Goal: Task Accomplishment & Management: Manage account settings

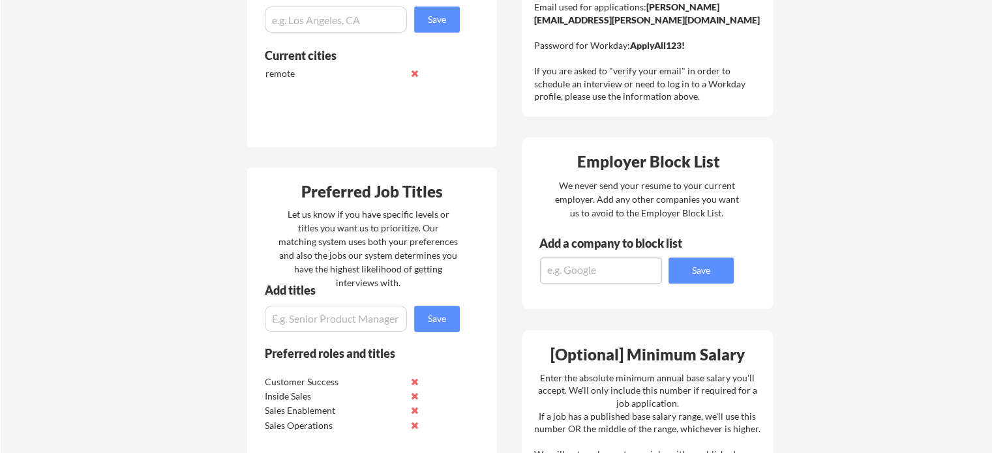
scroll to position [450, 0]
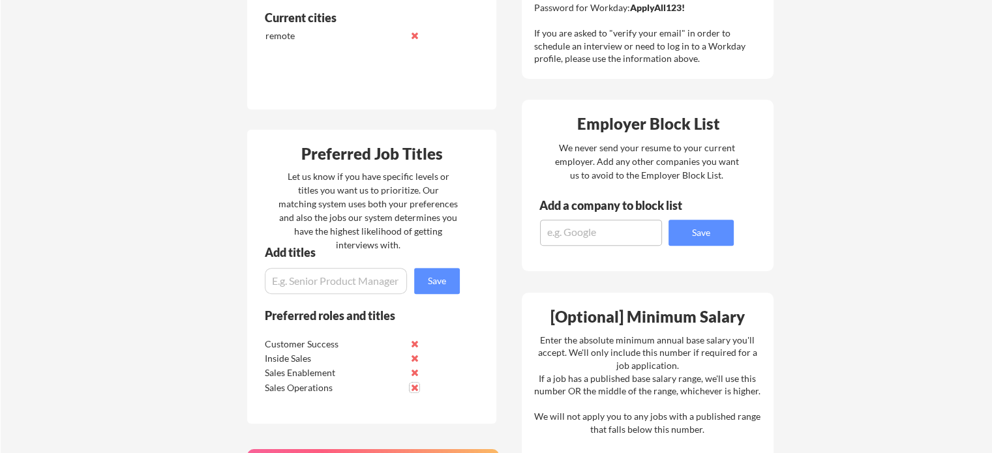
click at [414, 388] on button at bounding box center [415, 388] width 10 height 10
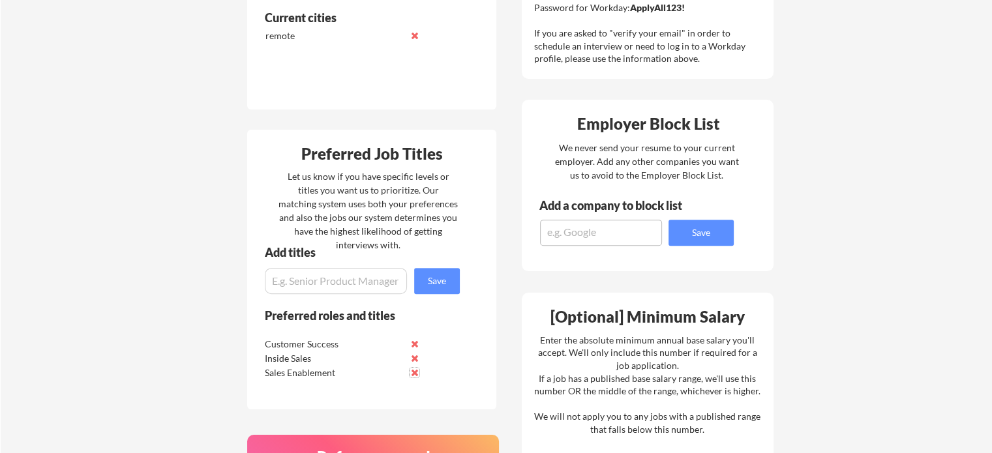
click at [416, 372] on button at bounding box center [415, 373] width 10 height 10
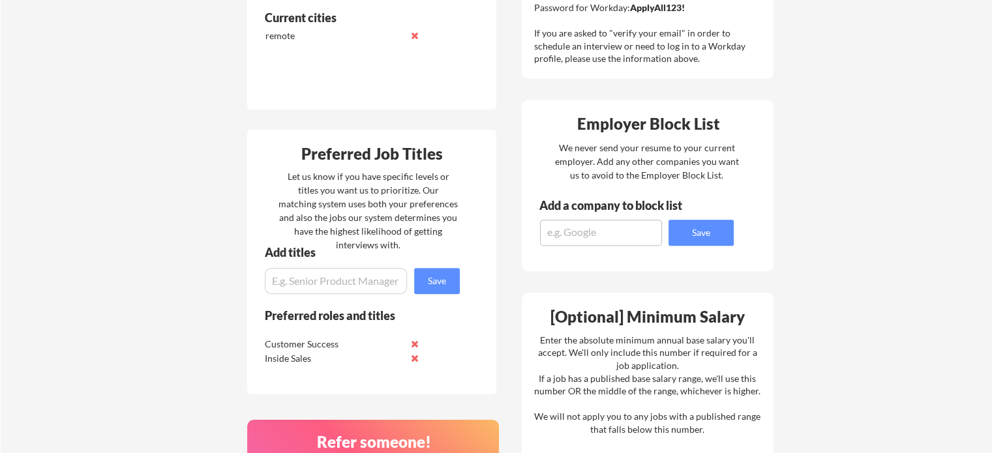
click at [332, 278] on input "input" at bounding box center [336, 281] width 142 height 26
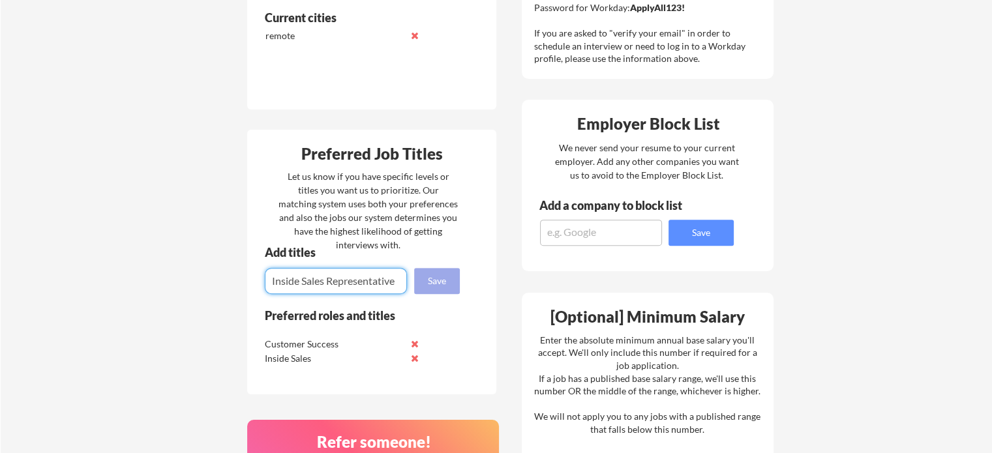
type input "Inside Sales Representative"
click at [429, 279] on button "Save" at bounding box center [437, 281] width 46 height 26
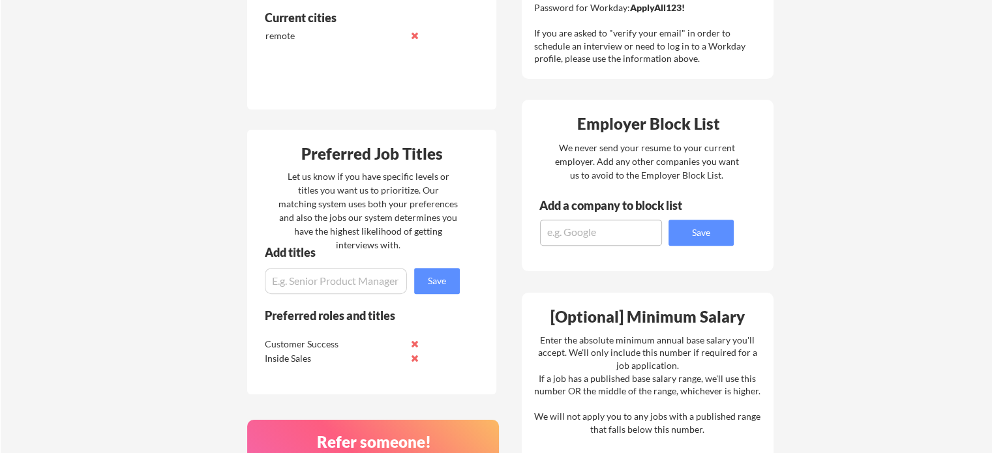
click at [446, 362] on div "Preferred roles and titles Customer Success Inside Sales Sales Enablement Sales…" at bounding box center [353, 352] width 213 height 87
click at [335, 284] on input "input" at bounding box center [336, 281] width 142 height 26
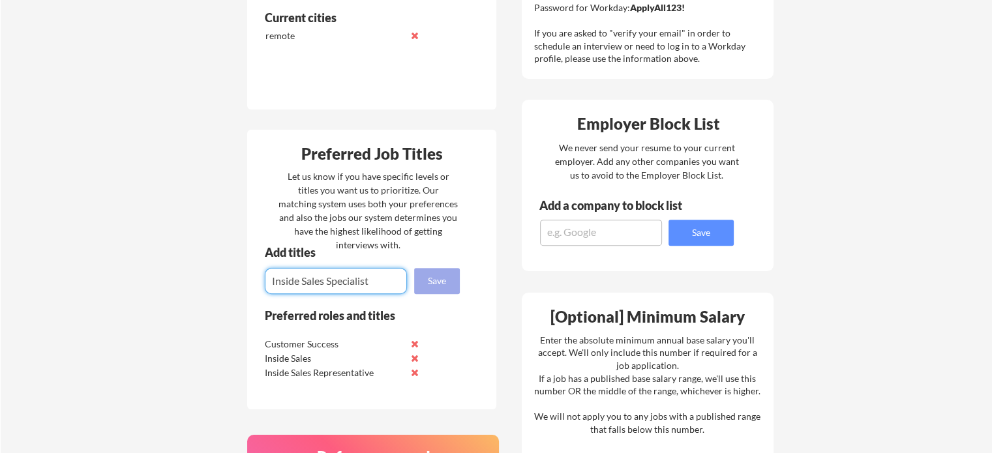
type input "Inside Sales Specialist"
click at [449, 276] on button "Save" at bounding box center [437, 281] width 46 height 26
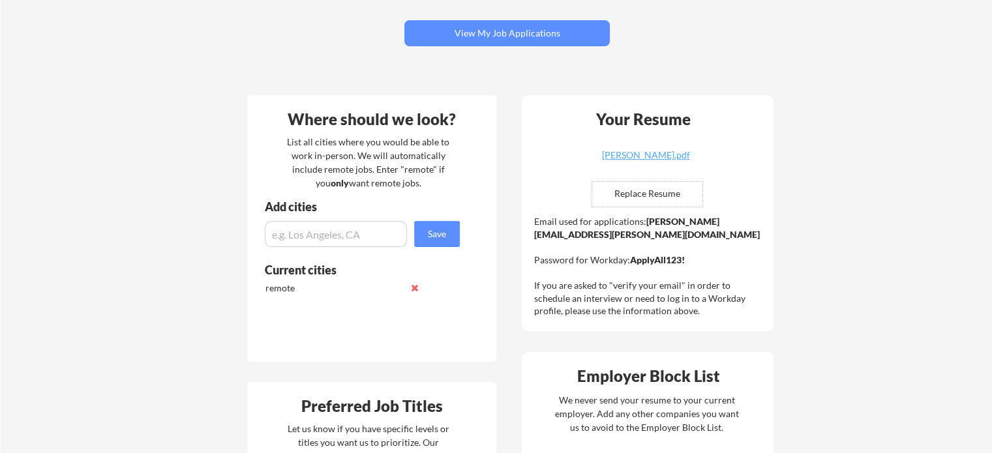
scroll to position [201, 0]
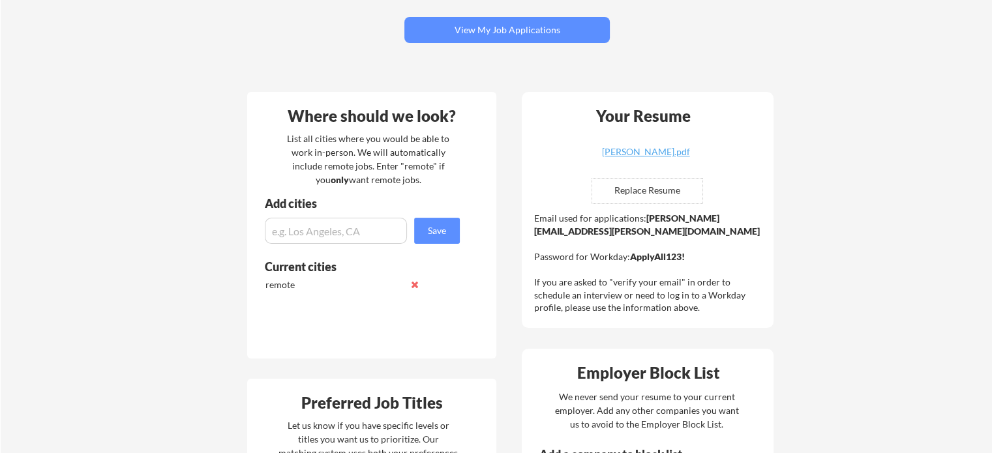
click at [671, 190] on input "file" at bounding box center [647, 191] width 110 height 25
type input "C:\fakepath\Jennifer_McFarland_InsideSalesResume.pdf"
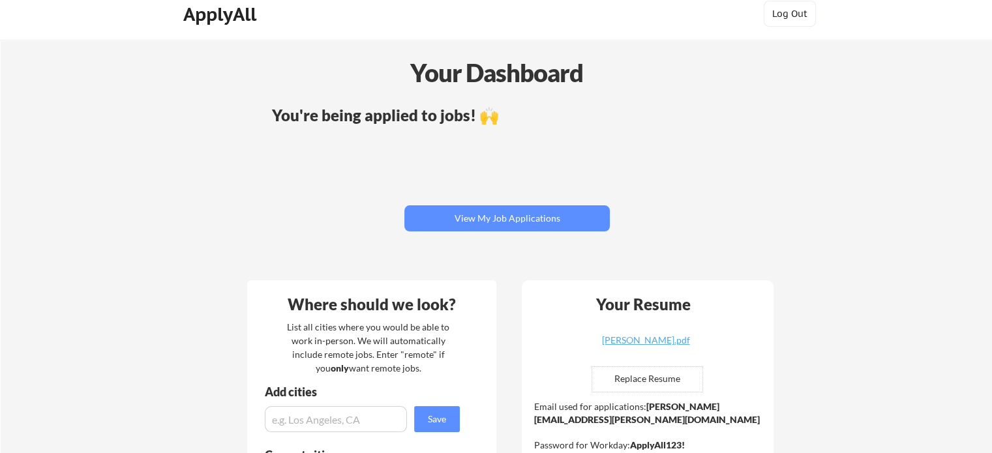
scroll to position [0, 0]
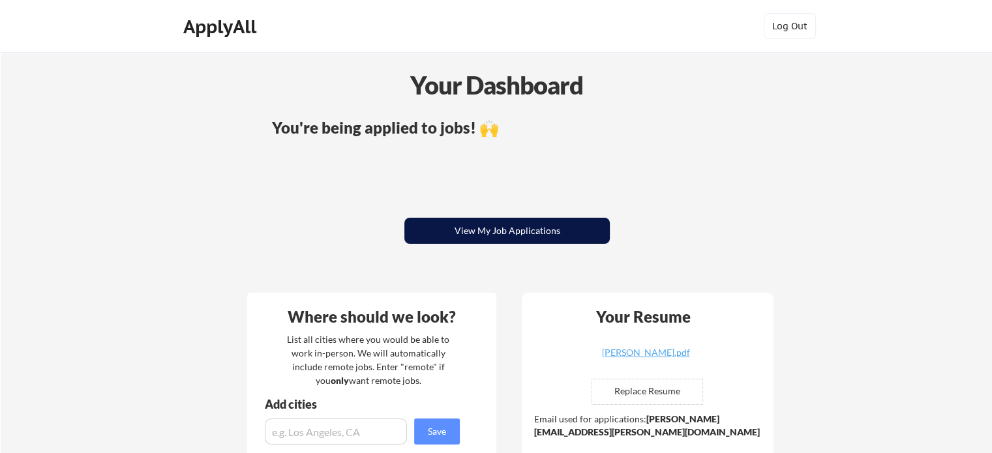
click at [514, 239] on button "View My Job Applications" at bounding box center [508, 231] width 206 height 26
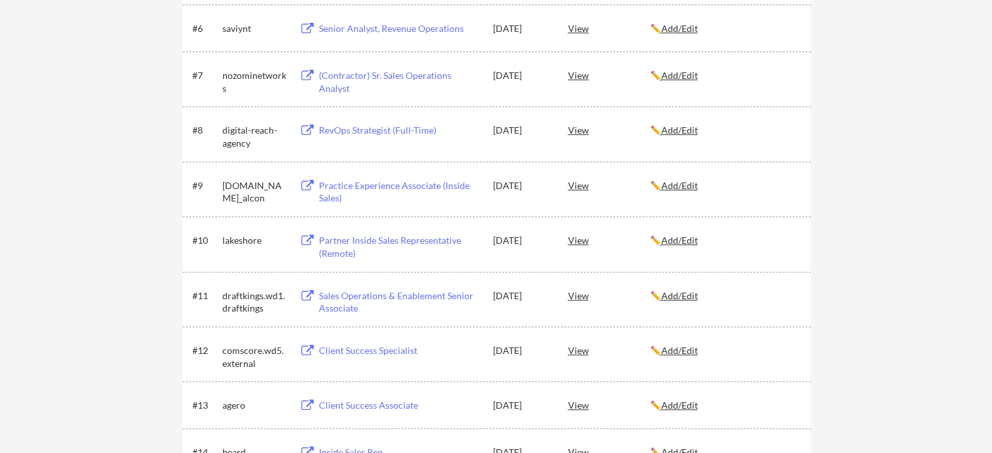
scroll to position [540, 0]
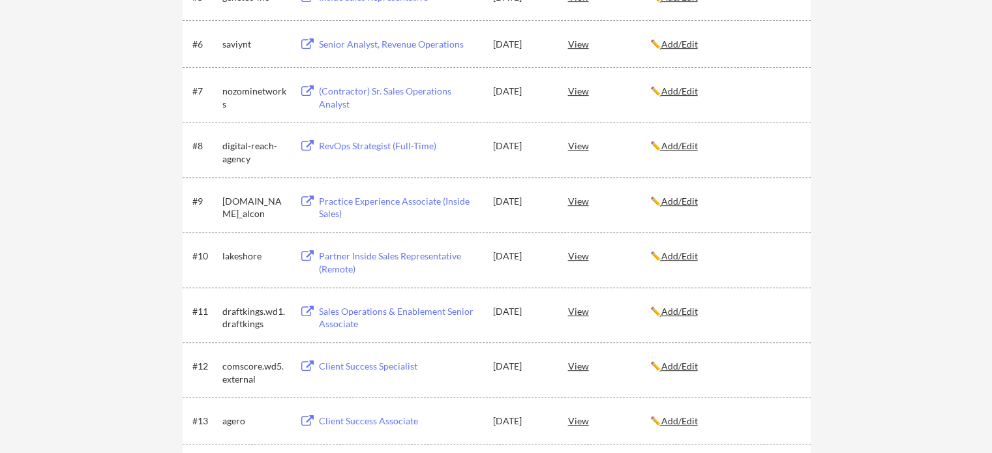
click at [690, 253] on u "Add/Edit" at bounding box center [680, 256] width 37 height 11
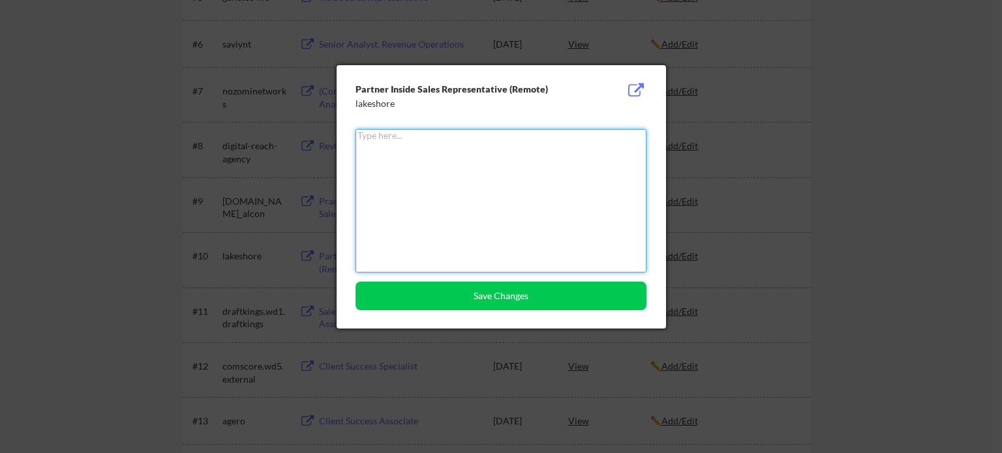
click at [553, 149] on textarea at bounding box center [501, 201] width 291 height 144
type textarea "I"
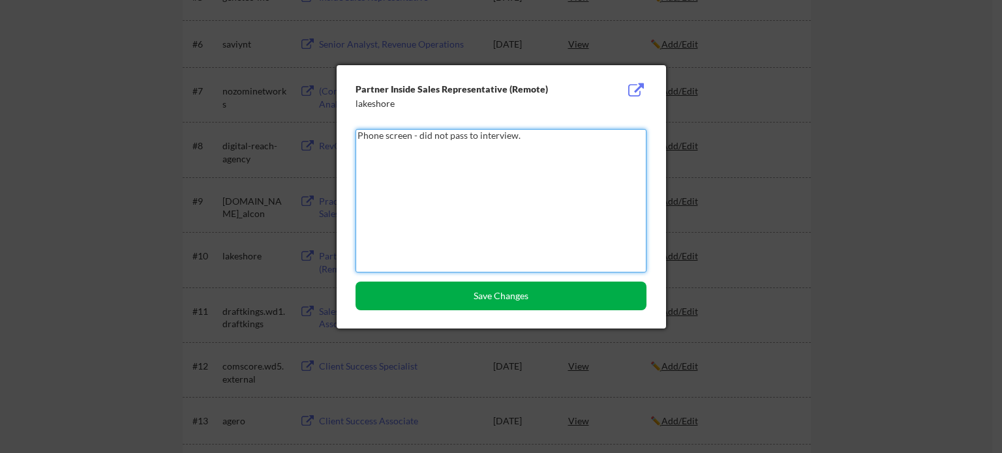
type textarea "Phone screen - did not pass to interview."
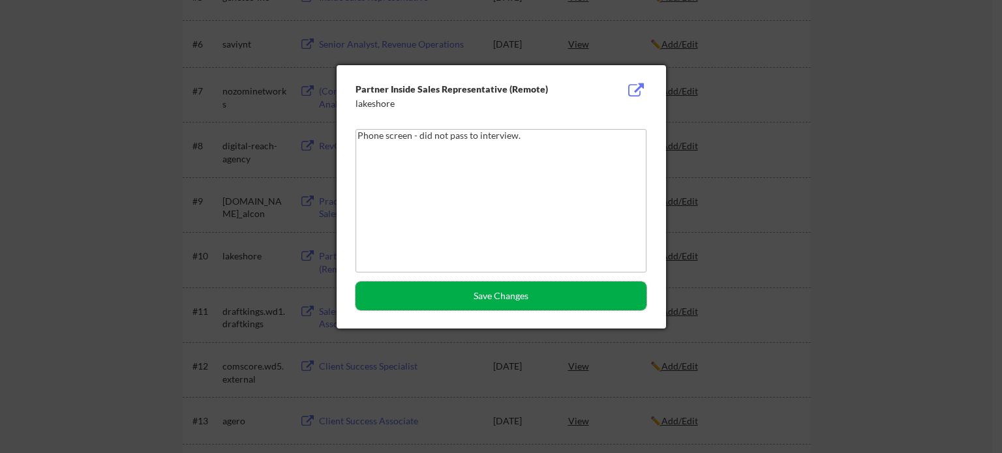
click at [519, 294] on button "Save Changes" at bounding box center [501, 296] width 291 height 29
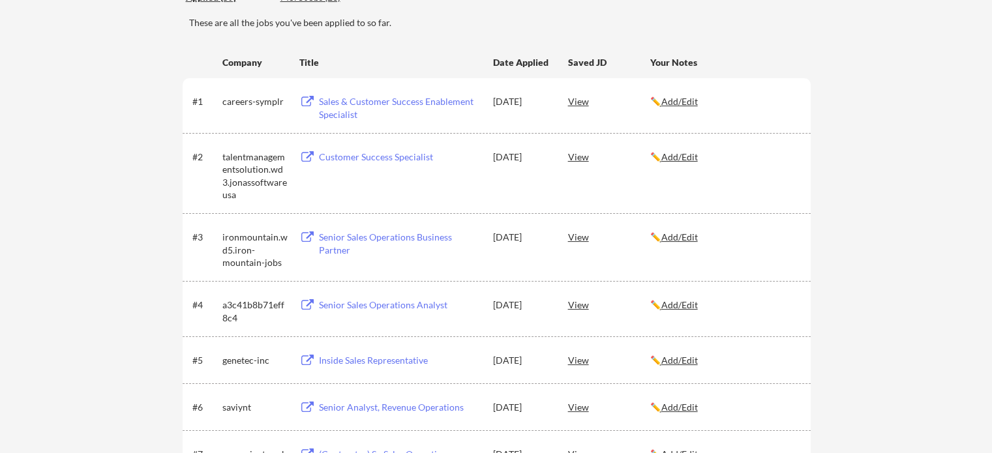
scroll to position [188, 0]
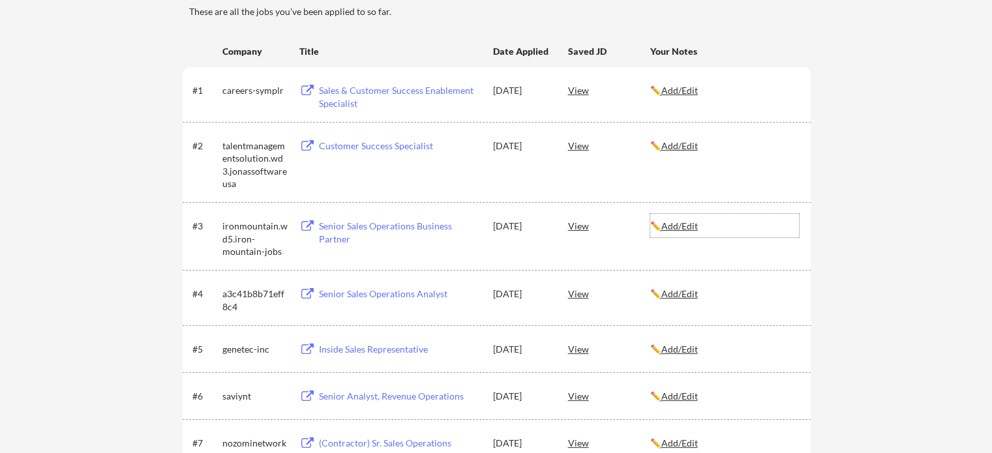
click at [698, 224] on u "Add/Edit" at bounding box center [680, 226] width 37 height 11
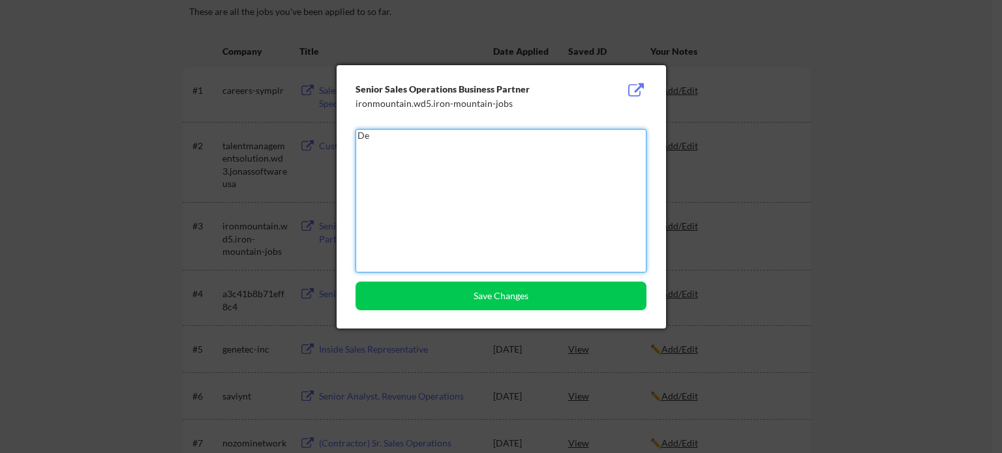
type textarea "D"
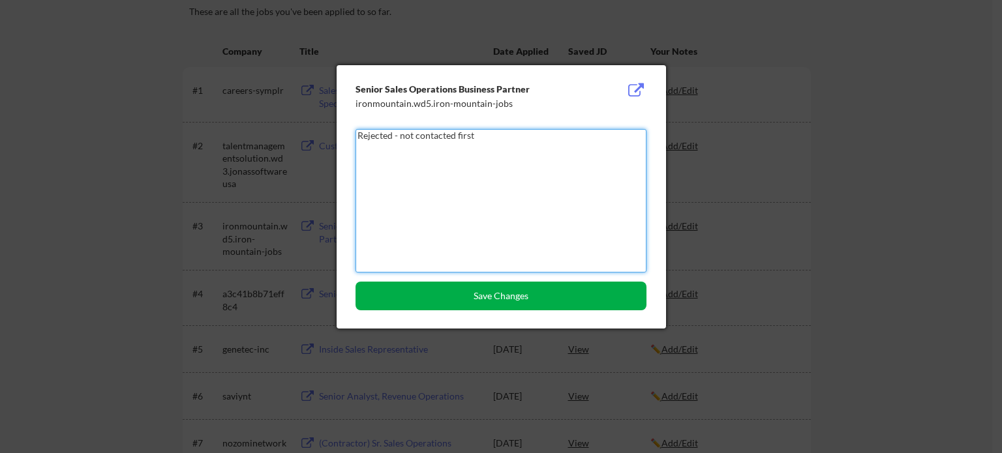
type textarea "Rejected - not contacted first"
click at [522, 296] on button "Save Changes" at bounding box center [501, 296] width 291 height 29
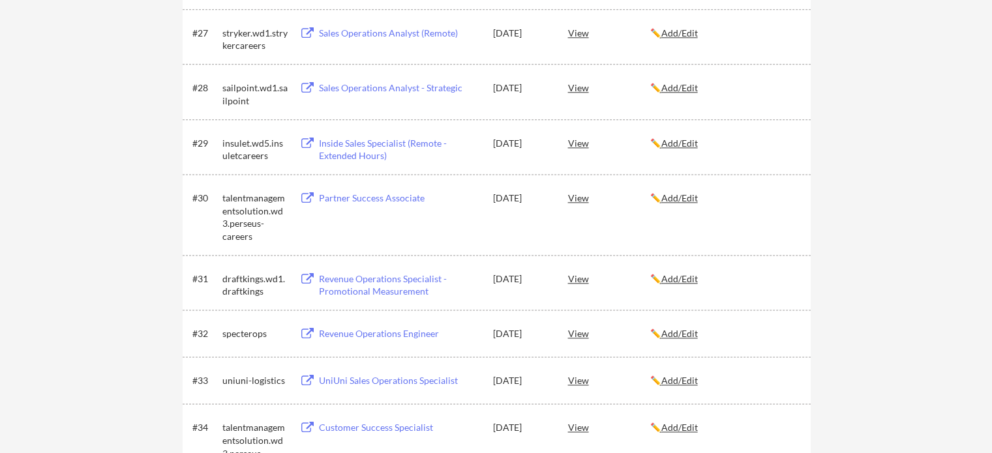
scroll to position [1790, 0]
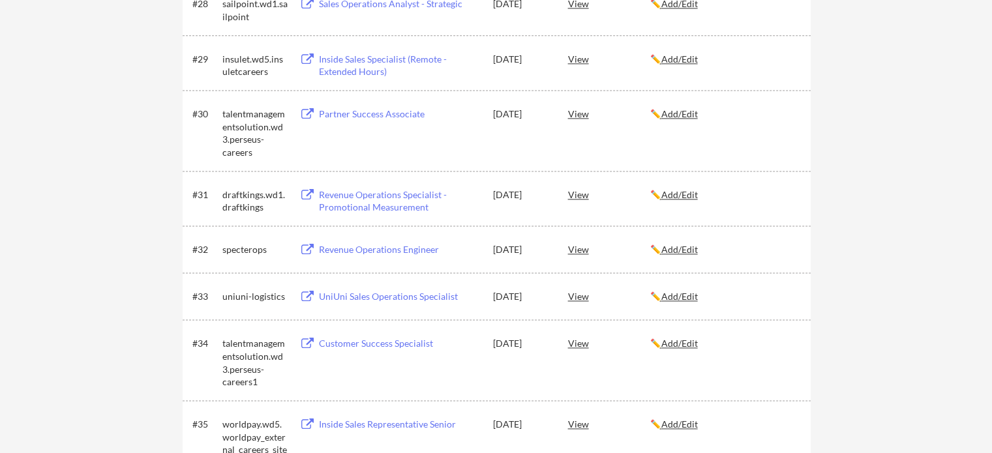
click at [696, 192] on u "Add/Edit" at bounding box center [680, 194] width 37 height 11
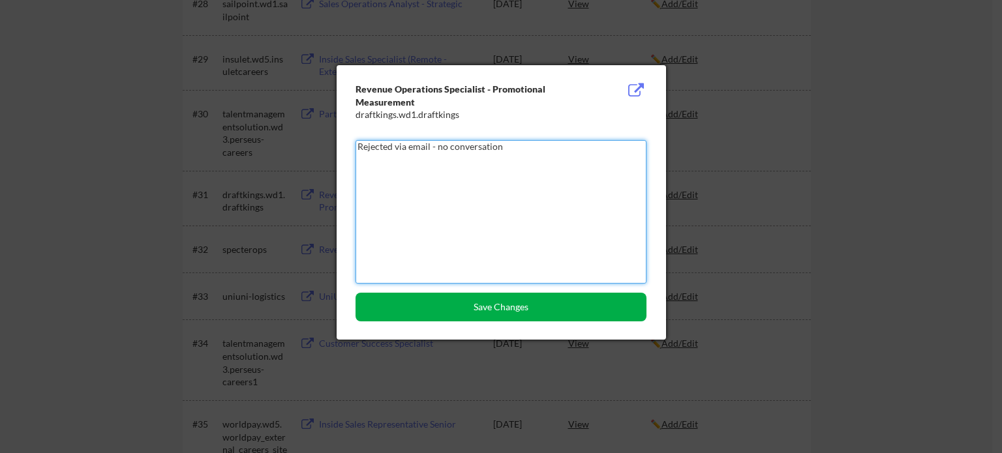
type textarea "Rejected via email - no conversation"
click at [504, 302] on button "Save Changes" at bounding box center [501, 307] width 291 height 29
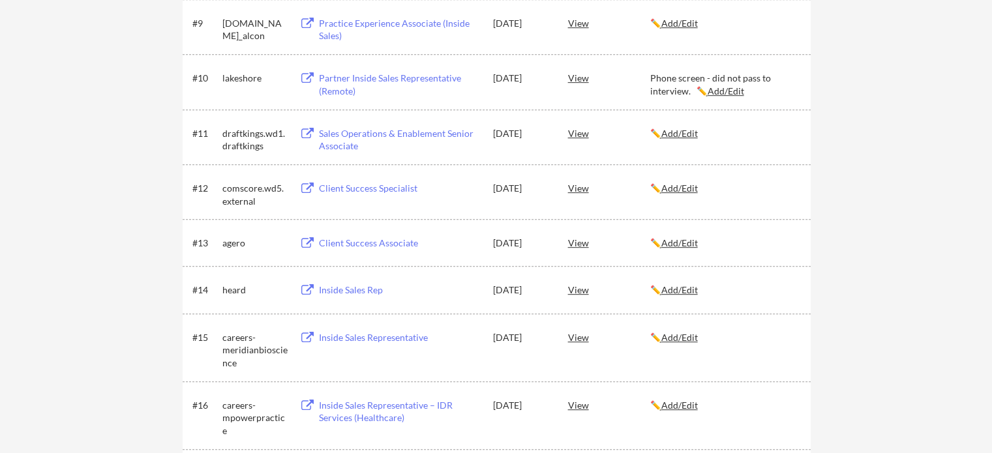
scroll to position [729, 0]
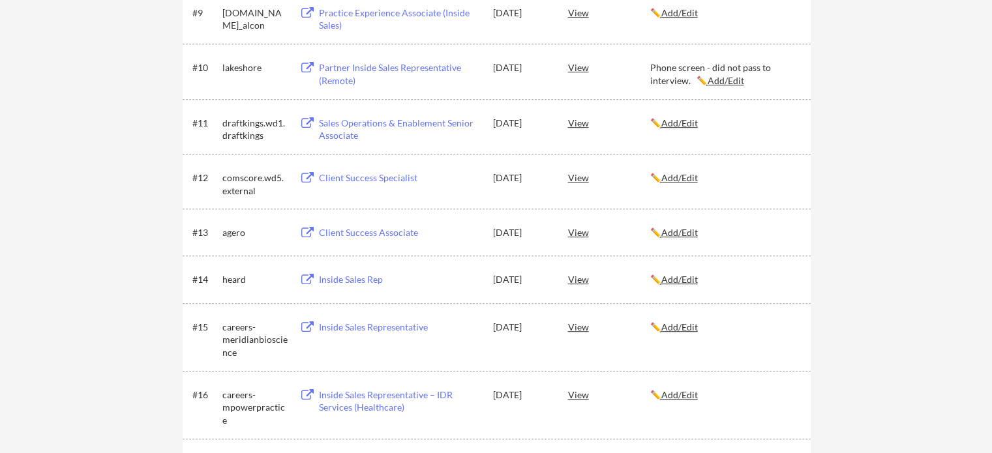
click at [582, 275] on div "View" at bounding box center [609, 279] width 82 height 23
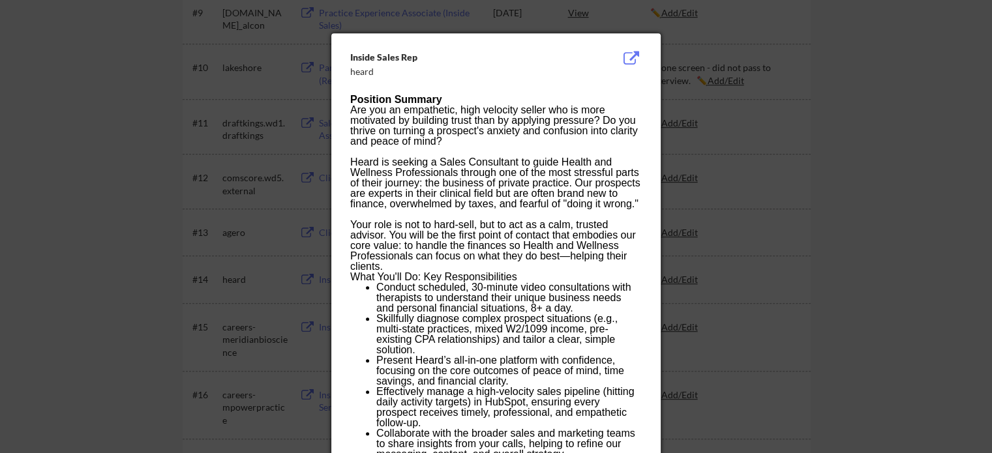
click at [825, 151] on div at bounding box center [496, 226] width 992 height 453
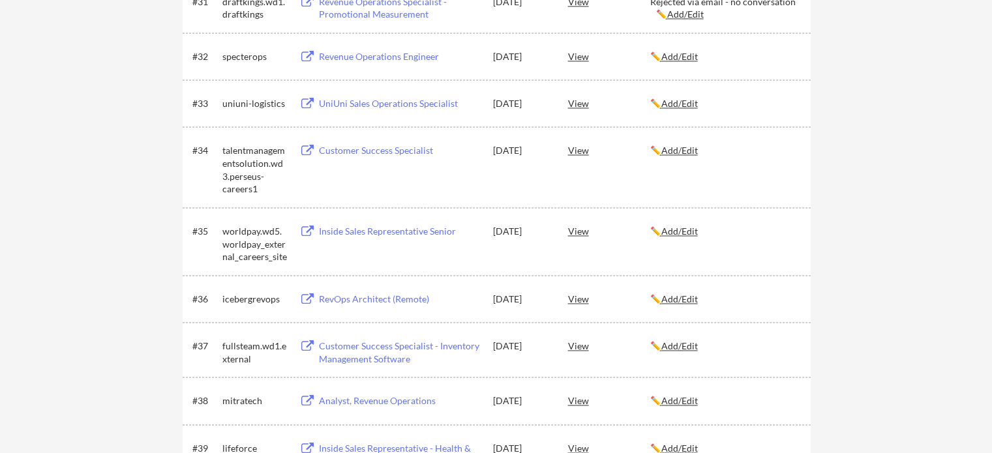
scroll to position [3100, 0]
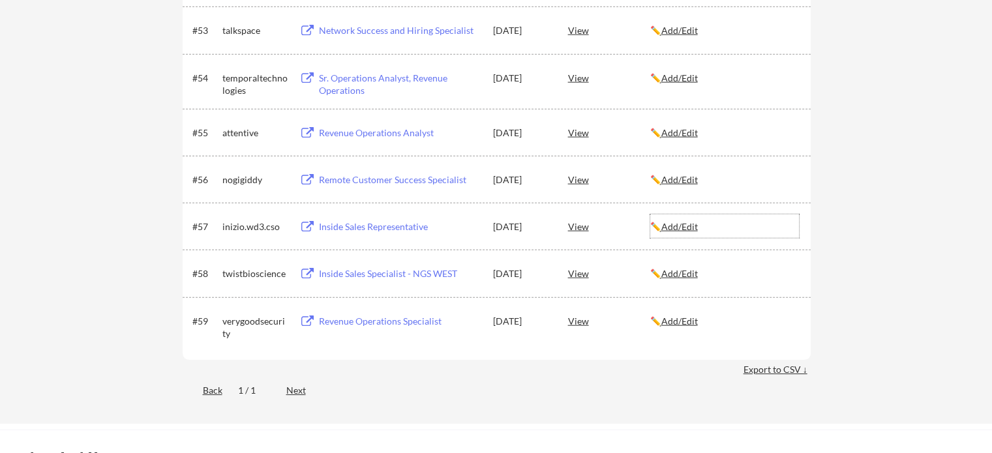
click at [684, 228] on u "Add/Edit" at bounding box center [680, 226] width 37 height 11
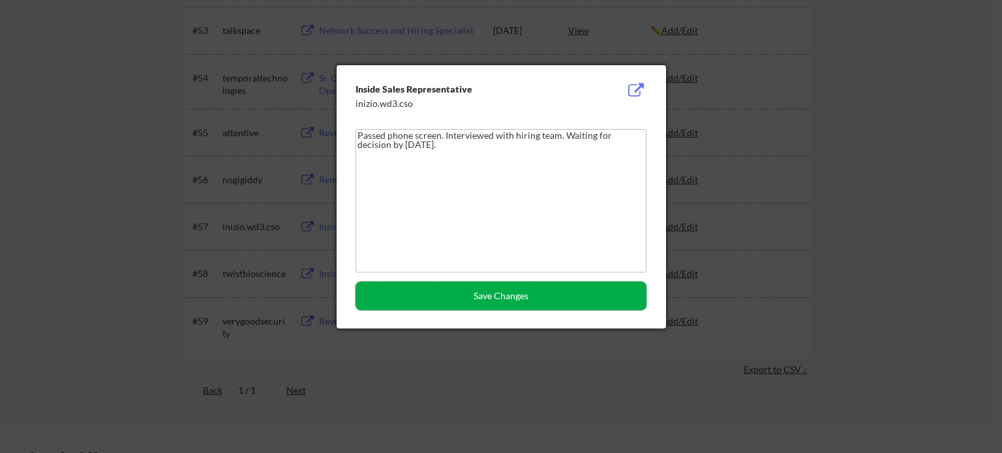
click at [504, 293] on button "Save Changes" at bounding box center [501, 296] width 291 height 29
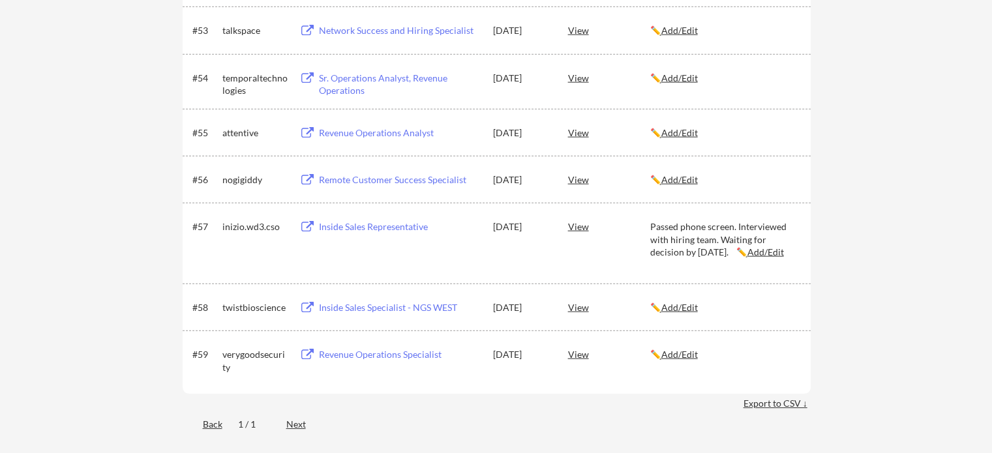
click at [769, 247] on div "Passed phone screen. Interviewed with hiring team. Waiting for decision by [DAT…" at bounding box center [724, 240] width 149 height 38
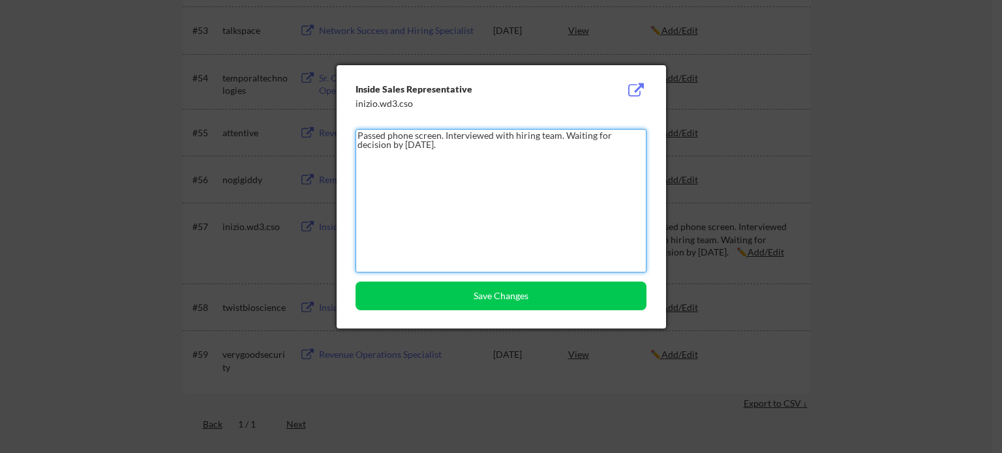
click at [358, 135] on textarea "Passed phone screen. Interviewed with hiring team. Waiting for decision by [DAT…" at bounding box center [501, 201] width 291 height 144
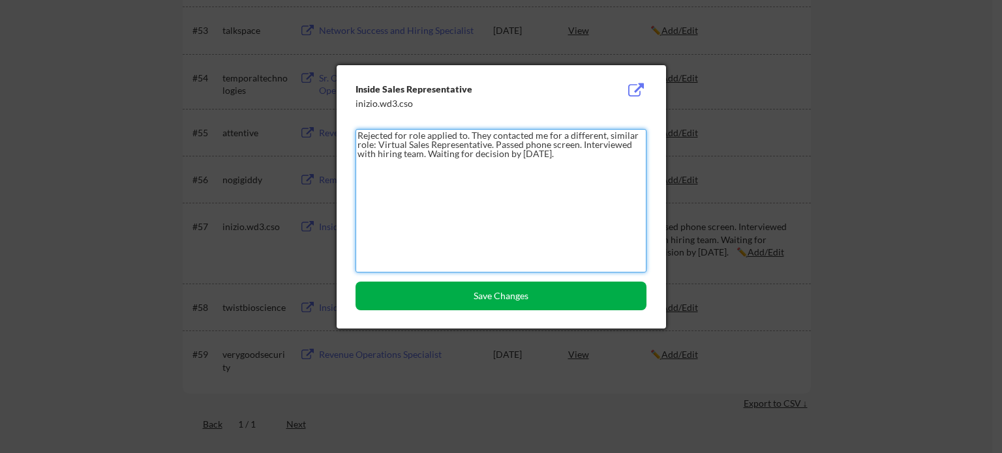
type textarea "Rejected for role applied to. They contacted me for a different, similar role: …"
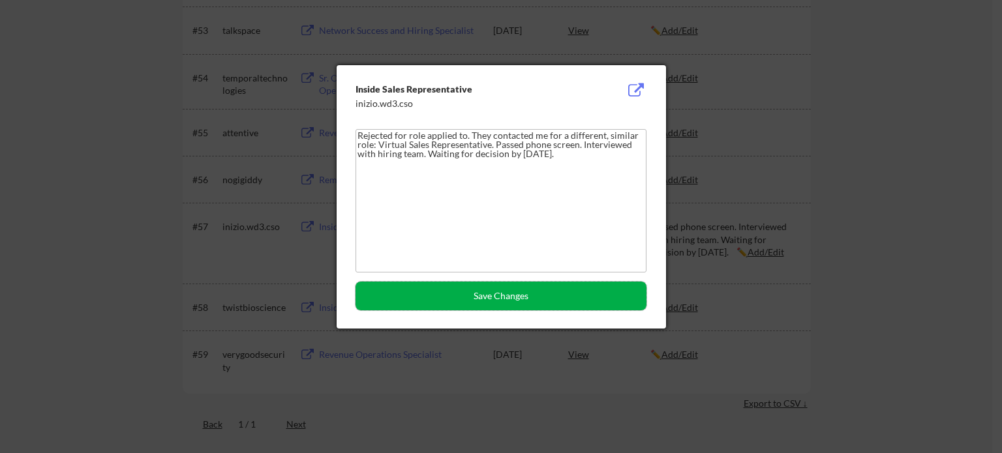
click at [493, 297] on button "Save Changes" at bounding box center [501, 296] width 291 height 29
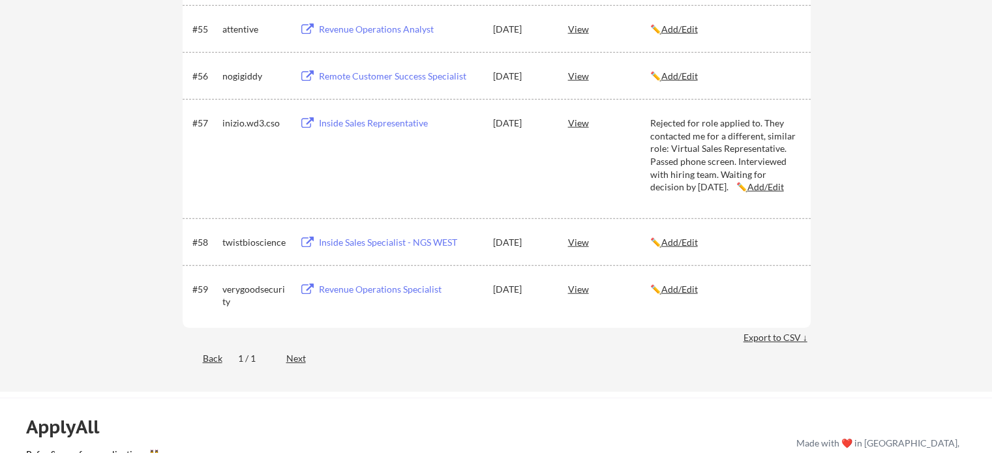
scroll to position [1465, 0]
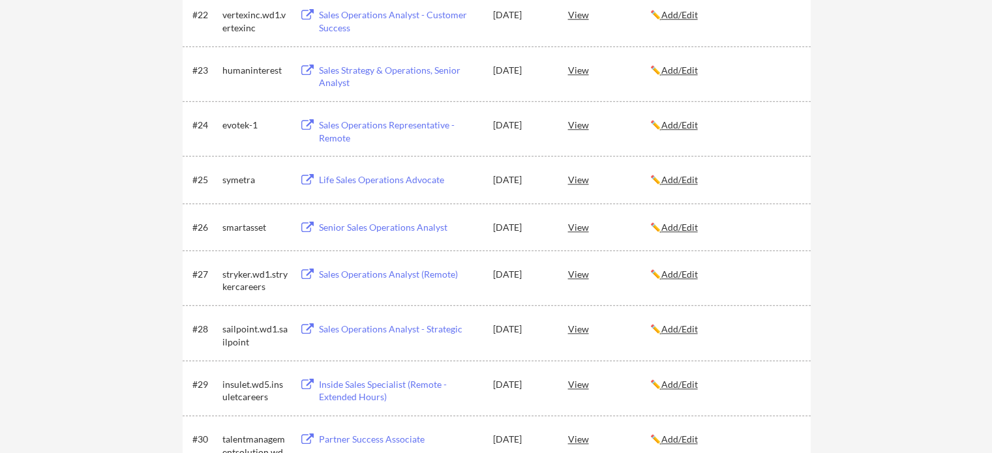
click at [694, 222] on u "Add/Edit" at bounding box center [680, 227] width 37 height 11
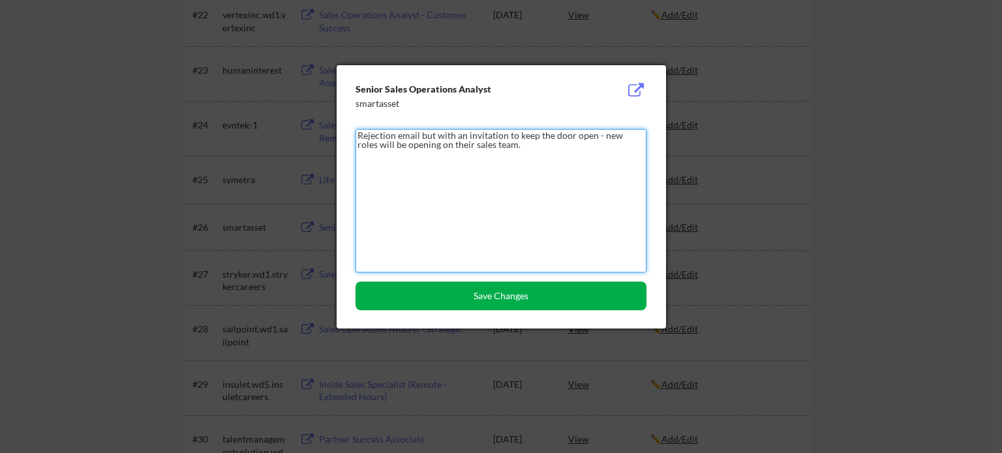
type textarea "Rejection email but with an invitation to keep the door open - new roles will b…"
click at [564, 299] on button "Save Changes" at bounding box center [501, 296] width 291 height 29
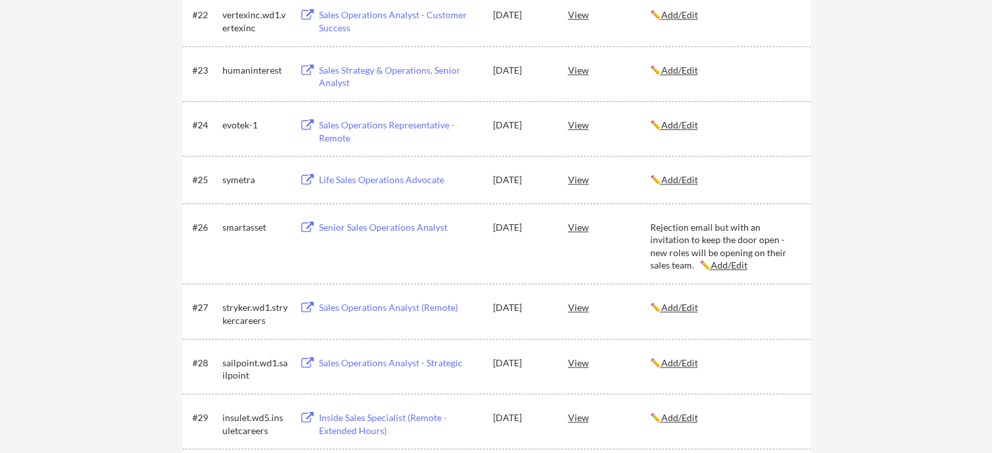
click at [870, 213] on div "← Back to Dashboard My Applications 59 applications sent Applied (59) More Jobs…" at bounding box center [496, 376] width 992 height 3578
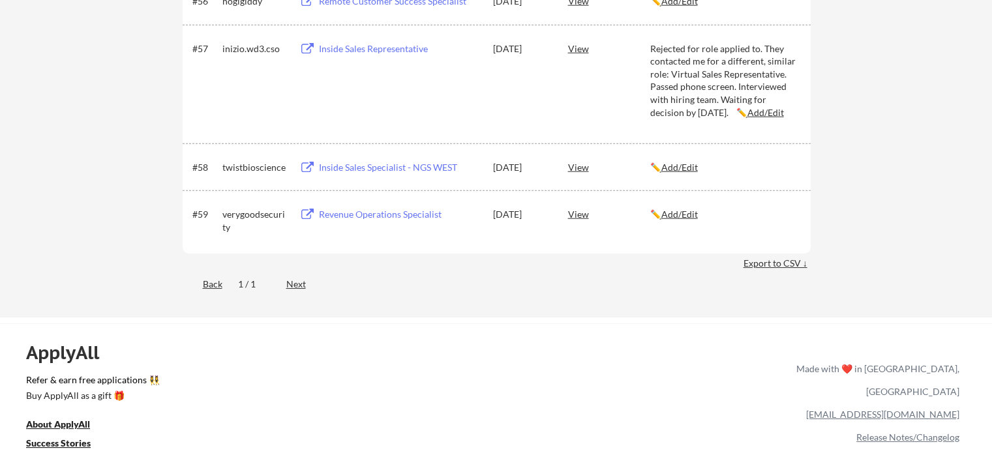
scroll to position [3307, 0]
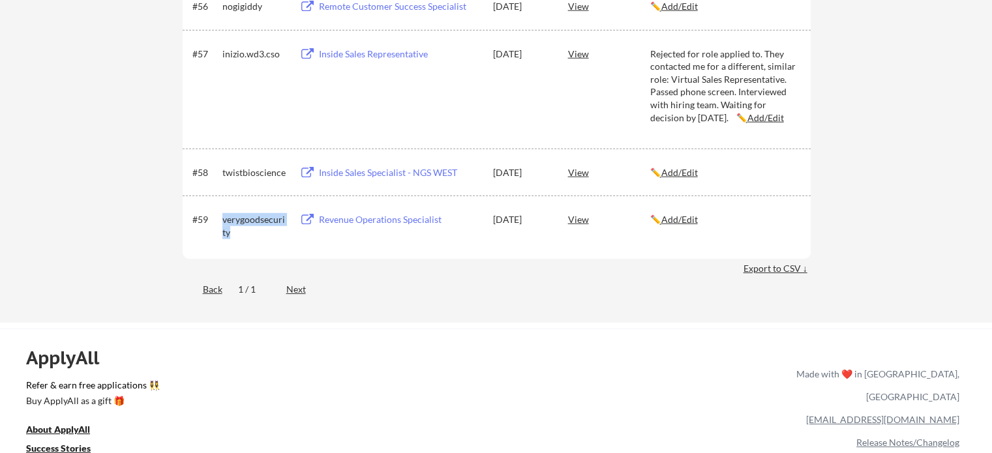
drag, startPoint x: 230, startPoint y: 234, endPoint x: 217, endPoint y: 221, distance: 19.4
click at [217, 221] on div "#59 verygoodsecurity Revenue Operations Specialist [DATE] View ✏️ Add/Edit" at bounding box center [495, 222] width 607 height 31
copy div "verygoodsecurity"
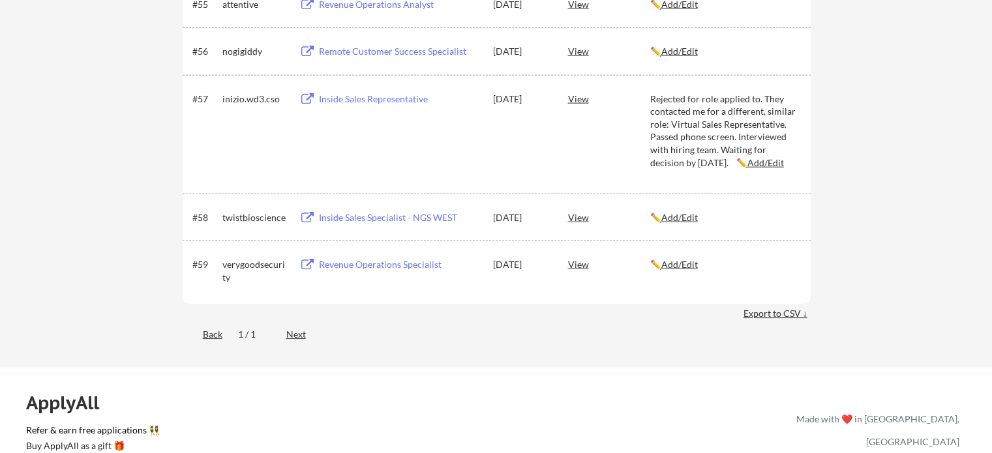
scroll to position [3257, 0]
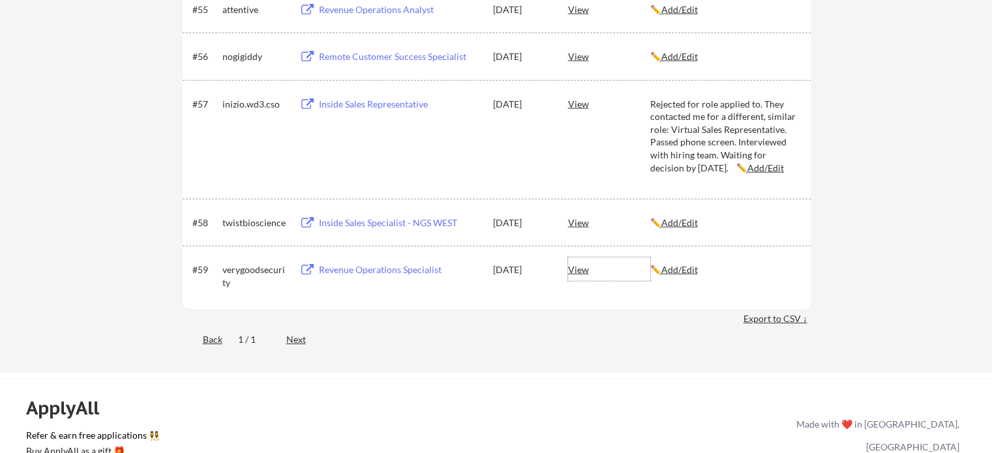
click at [579, 269] on div "View" at bounding box center [609, 269] width 82 height 23
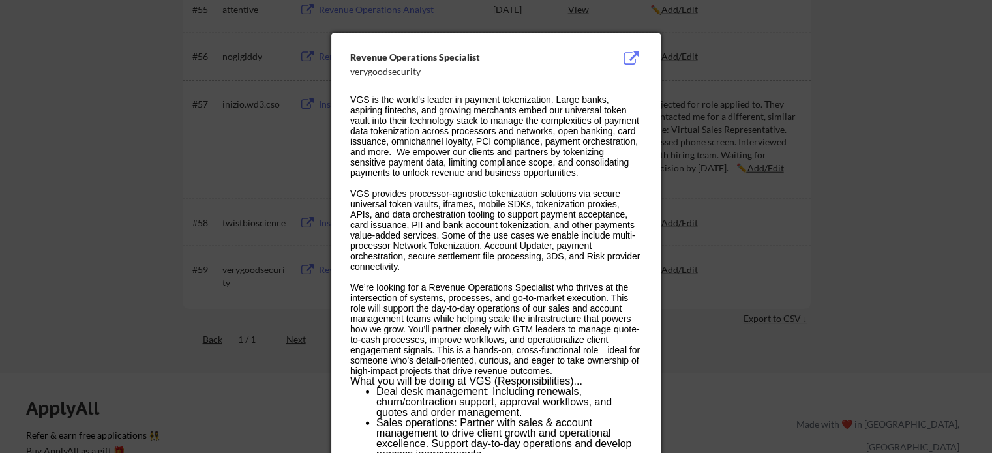
click at [849, 110] on div at bounding box center [496, 226] width 992 height 453
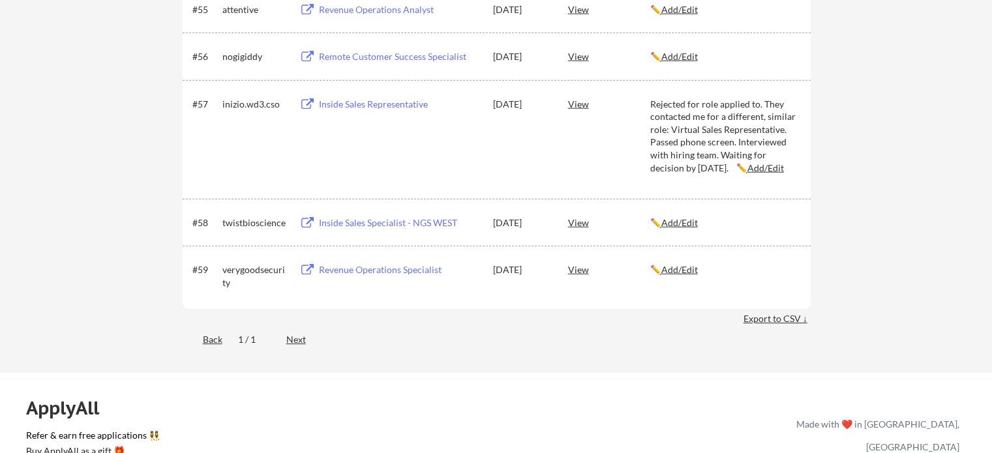
click at [695, 269] on u "Add/Edit" at bounding box center [680, 269] width 37 height 11
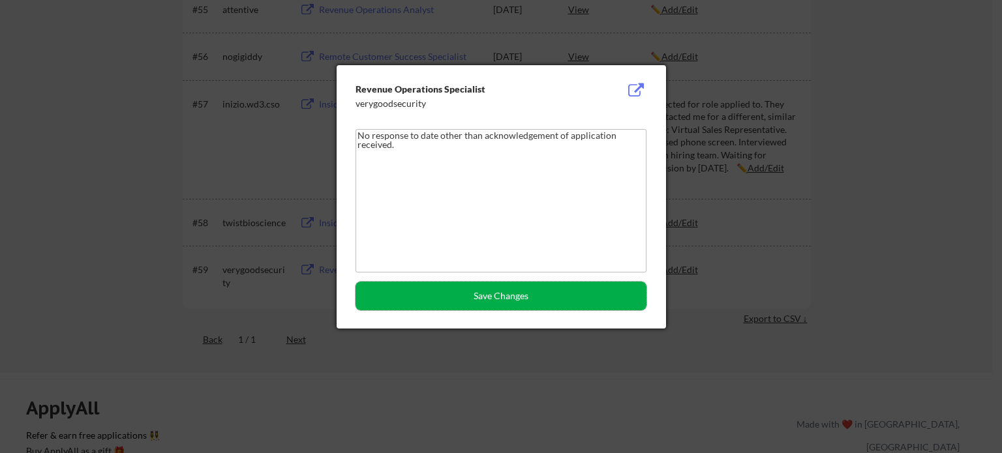
click at [536, 297] on button "Save Changes" at bounding box center [501, 296] width 291 height 29
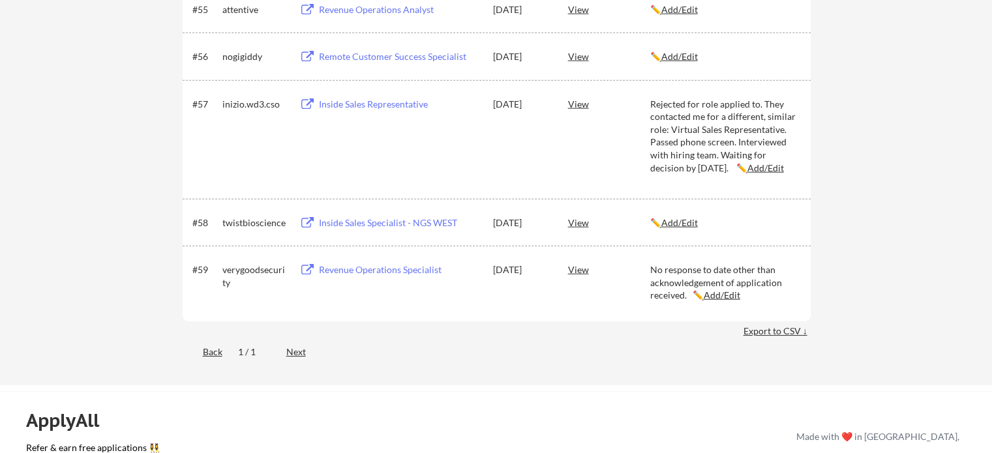
click at [737, 297] on u "Add/Edit" at bounding box center [722, 295] width 37 height 11
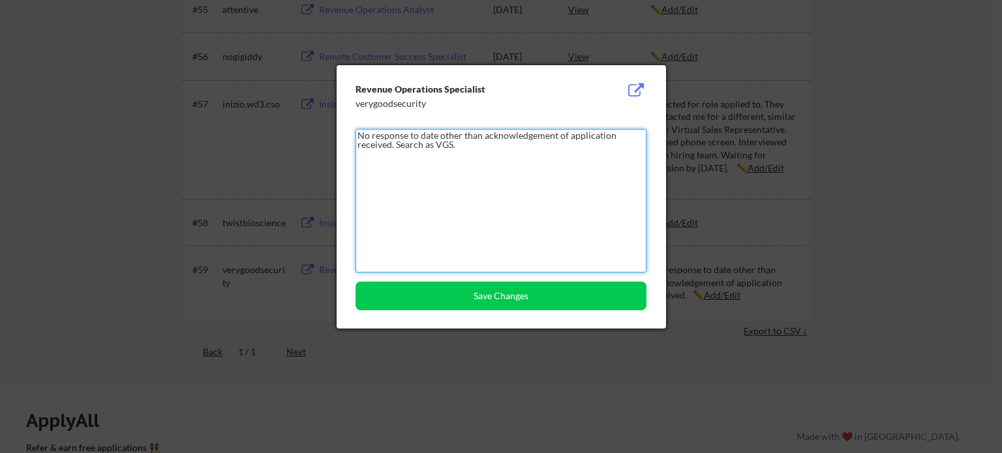
click at [427, 143] on textarea "No response to date other than acknowledgement of application received. Search …" at bounding box center [501, 201] width 291 height 144
click at [425, 145] on textarea "No response to date other than acknowledgement of application received. Search …" at bounding box center [501, 201] width 291 height 144
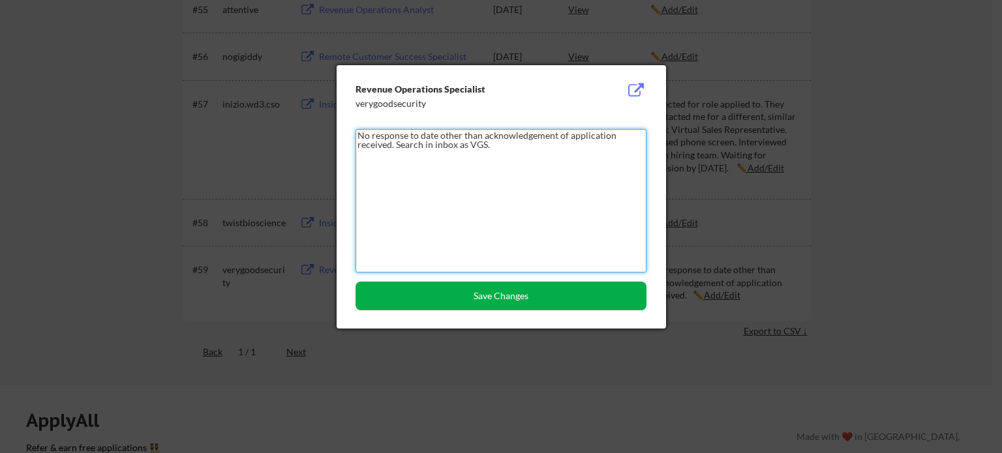
type textarea "No response to date other than acknowledgement of application received. Search …"
click at [547, 296] on button "Save Changes" at bounding box center [501, 296] width 291 height 29
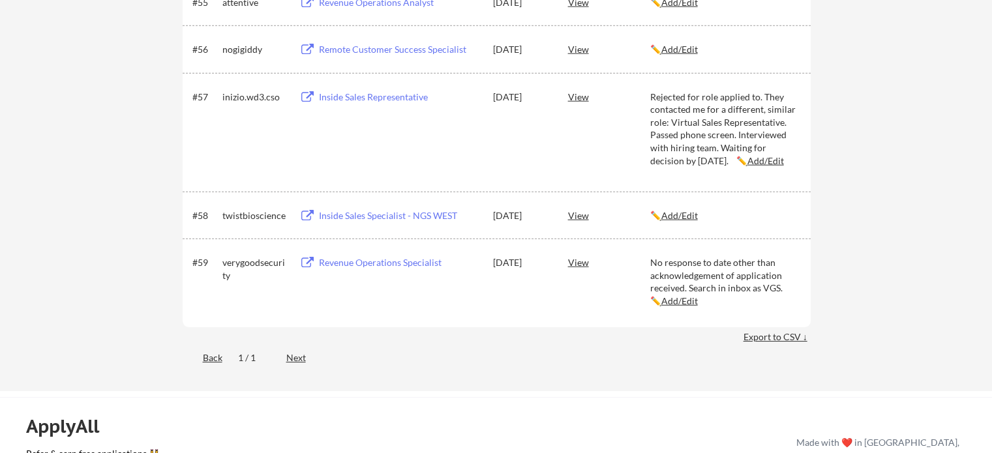
scroll to position [3188, 0]
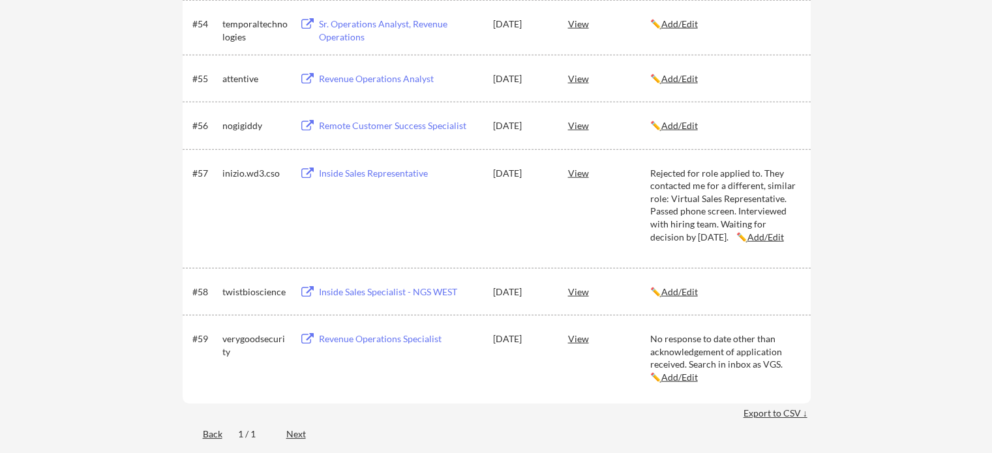
click at [688, 294] on u "Add/Edit" at bounding box center [680, 291] width 37 height 11
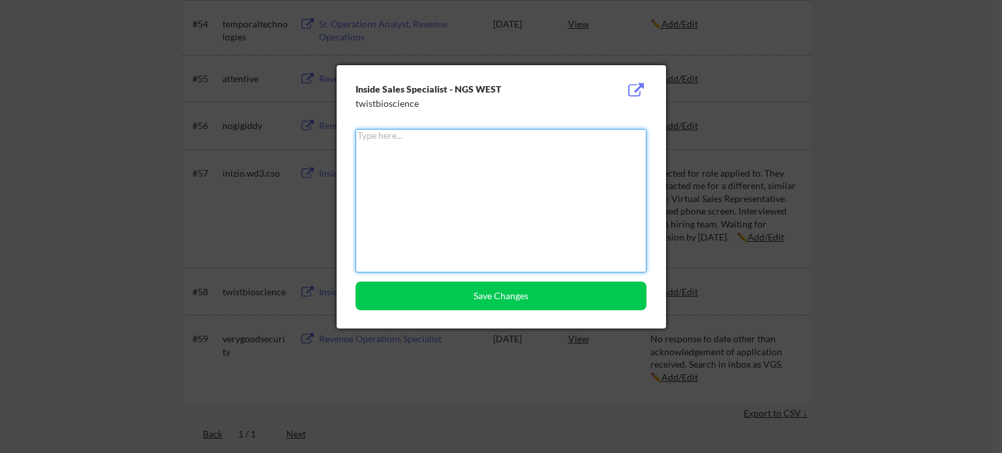
click at [792, 307] on div at bounding box center [501, 226] width 1002 height 453
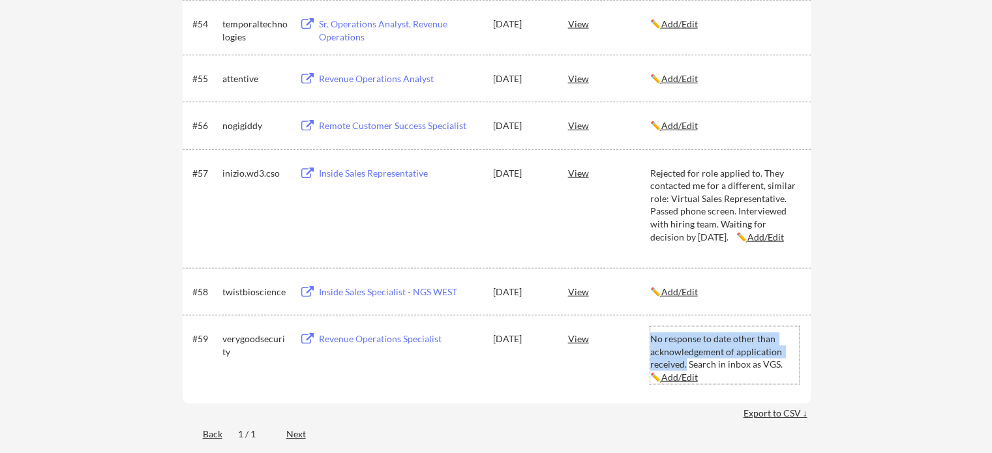
drag, startPoint x: 686, startPoint y: 363, endPoint x: 650, endPoint y: 339, distance: 43.8
click at [650, 339] on div "No response to date other than acknowledgement of application received. Search …" at bounding box center [724, 358] width 149 height 51
type textarea "No response to date other than acknowledgement of application received. Search …"
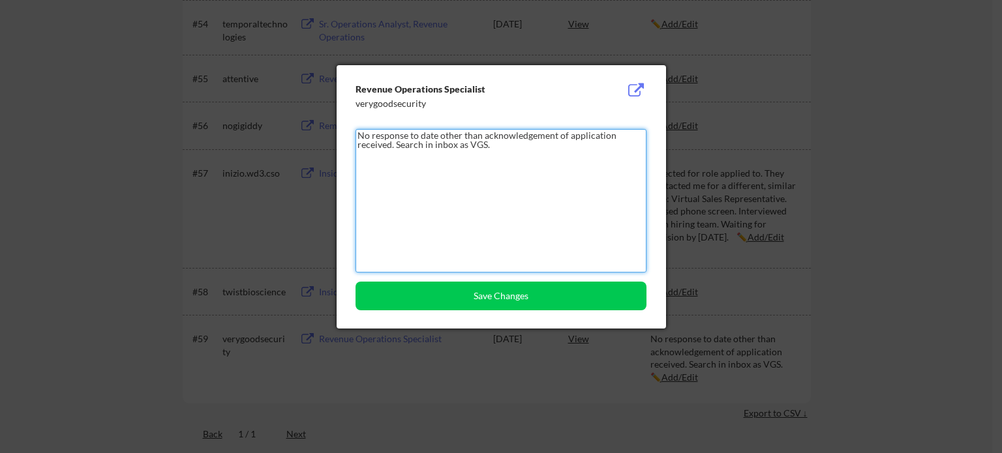
drag, startPoint x: 361, startPoint y: 157, endPoint x: 311, endPoint y: 132, distance: 55.4
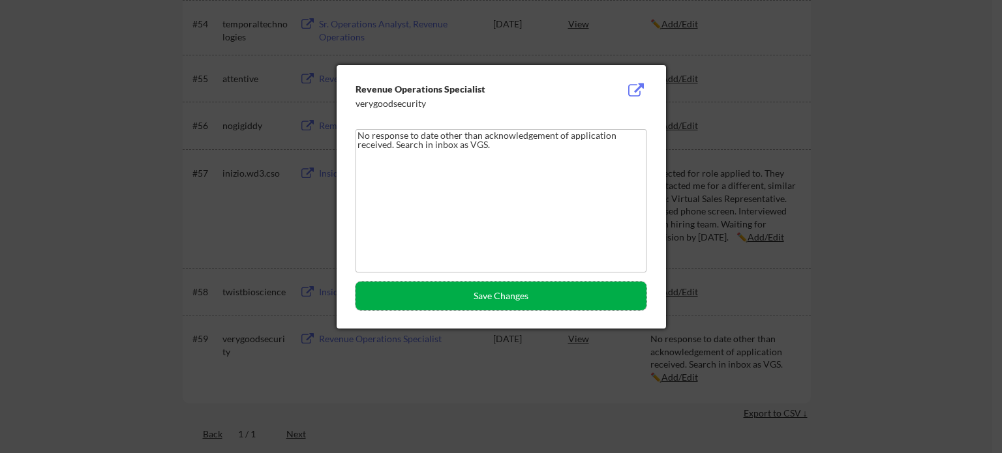
click at [583, 299] on button "Save Changes" at bounding box center [501, 296] width 291 height 29
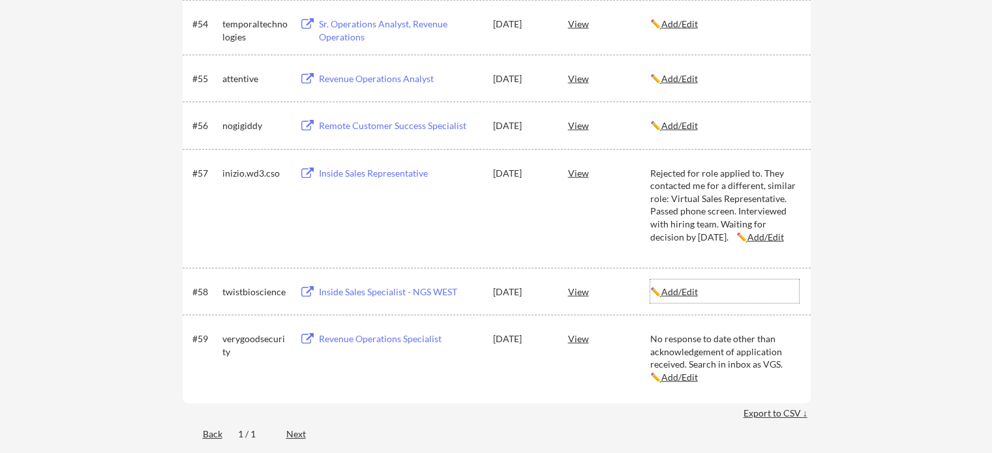
click at [689, 290] on u "Add/Edit" at bounding box center [680, 291] width 37 height 11
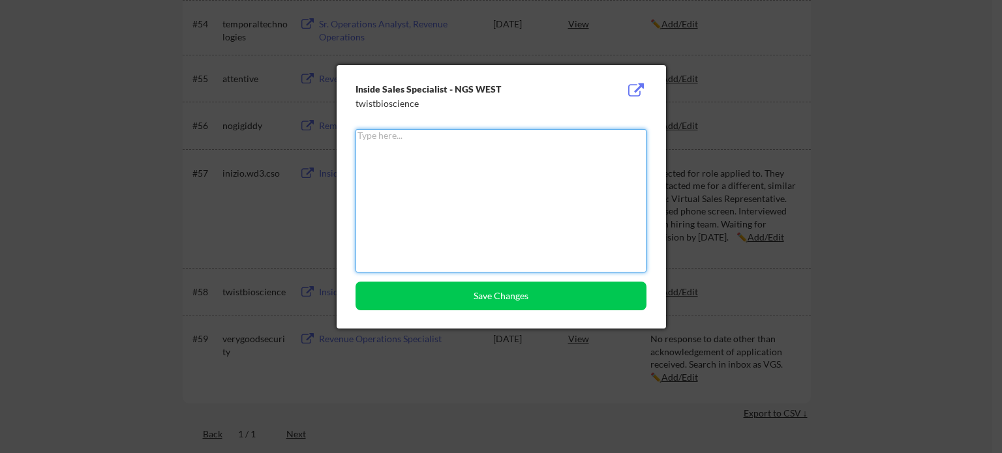
paste textarea "No response to date other than acknowledgement of application received. Search …"
drag, startPoint x: 487, startPoint y: 145, endPoint x: 514, endPoint y: 266, distance: 123.1
click at [513, 261] on textarea "No response to date other than acknowledgement of application received. Search …" at bounding box center [501, 201] width 291 height 144
drag, startPoint x: 501, startPoint y: 144, endPoint x: 395, endPoint y: 148, distance: 106.4
click at [395, 148] on textarea "No response to date other than acknowledgement of application received. Search …" at bounding box center [501, 201] width 291 height 144
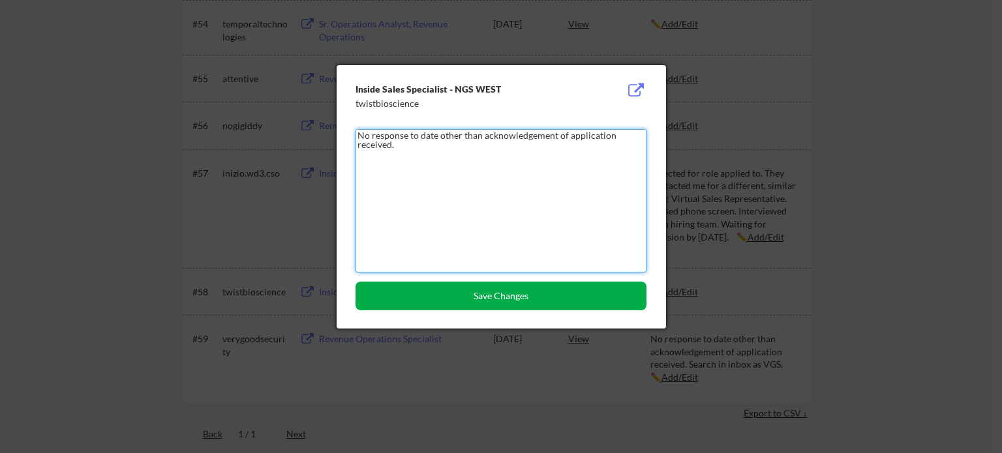
type textarea "No response to date other than acknowledgement of application received."
click at [495, 293] on button "Save Changes" at bounding box center [501, 296] width 291 height 29
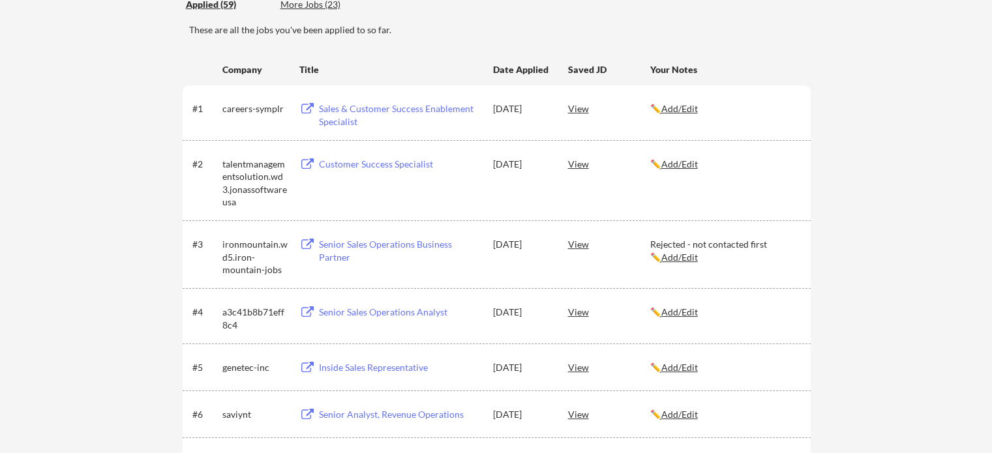
scroll to position [120, 0]
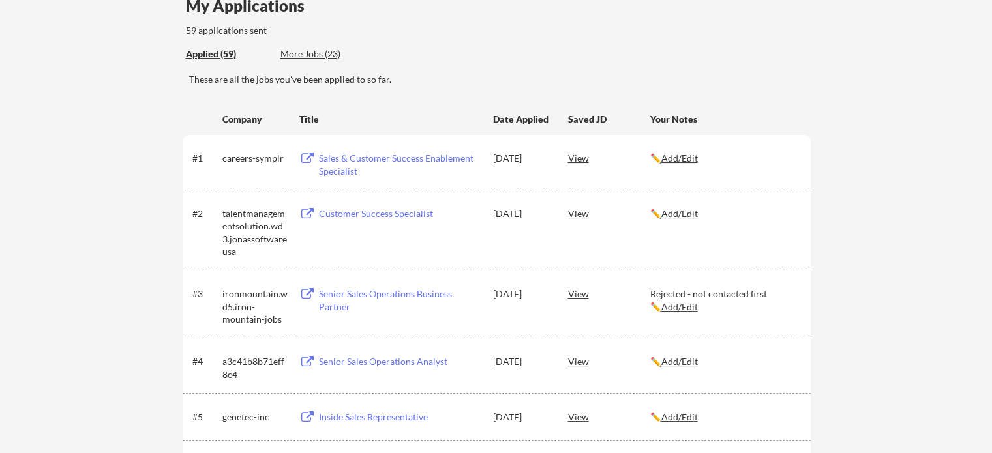
click at [688, 155] on u "Add/Edit" at bounding box center [680, 158] width 37 height 11
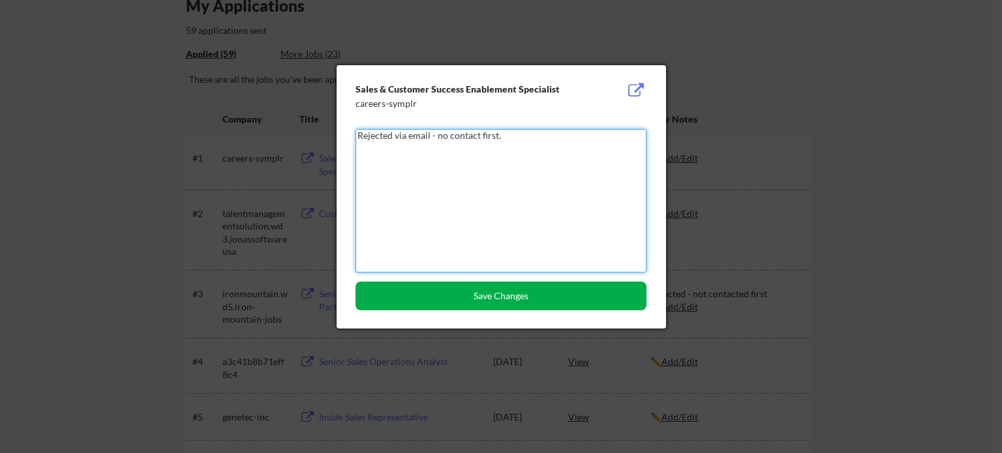
type textarea "Rejected via email - no contact first."
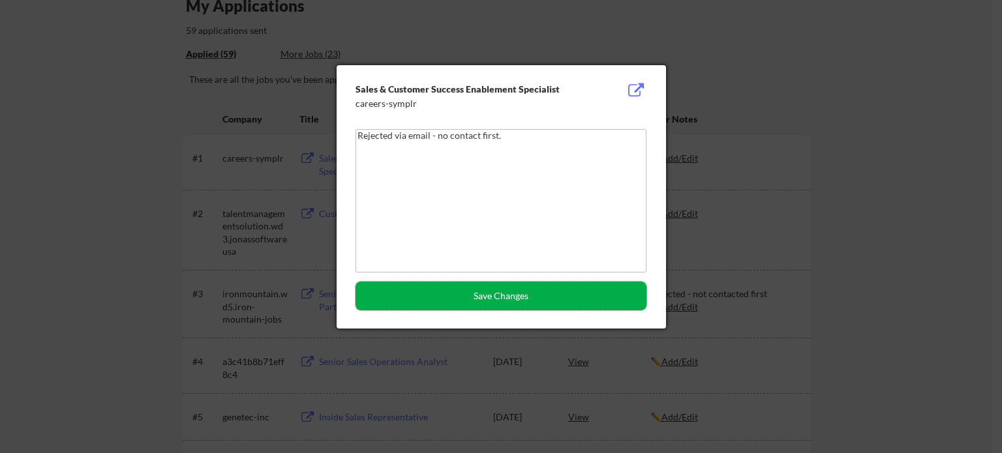
click at [506, 295] on button "Save Changes" at bounding box center [501, 296] width 291 height 29
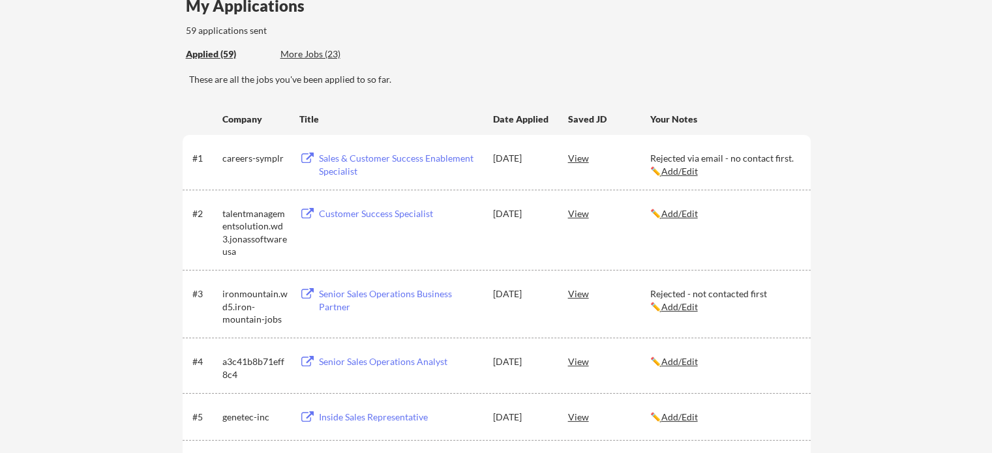
click at [577, 213] on div "View" at bounding box center [609, 213] width 82 height 23
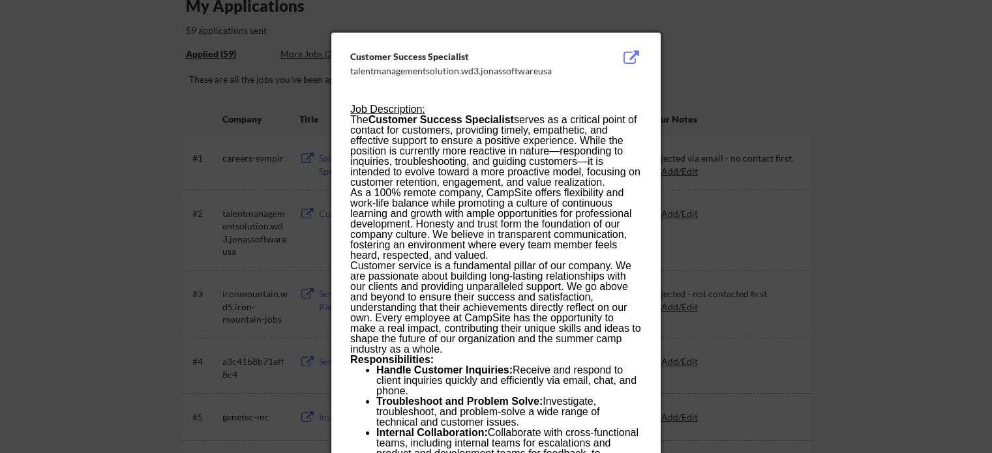
click at [881, 206] on div at bounding box center [496, 226] width 992 height 453
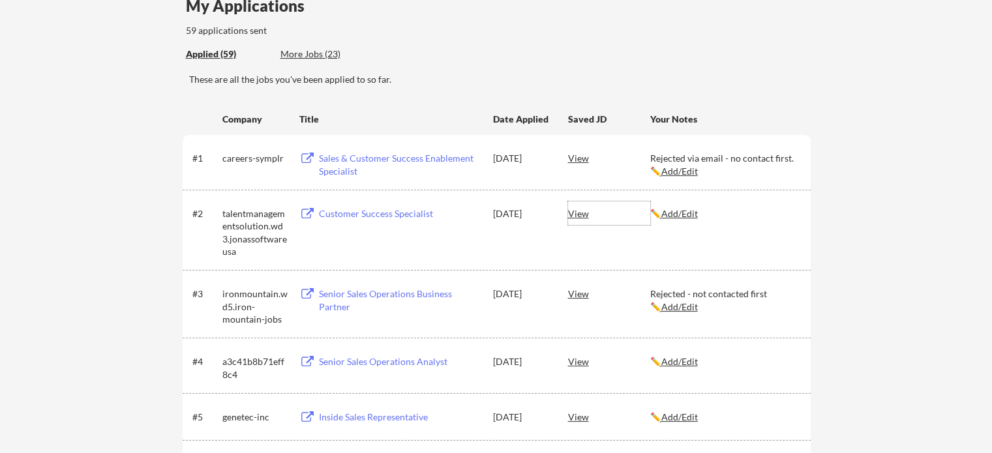
click at [577, 209] on div "View" at bounding box center [609, 213] width 82 height 23
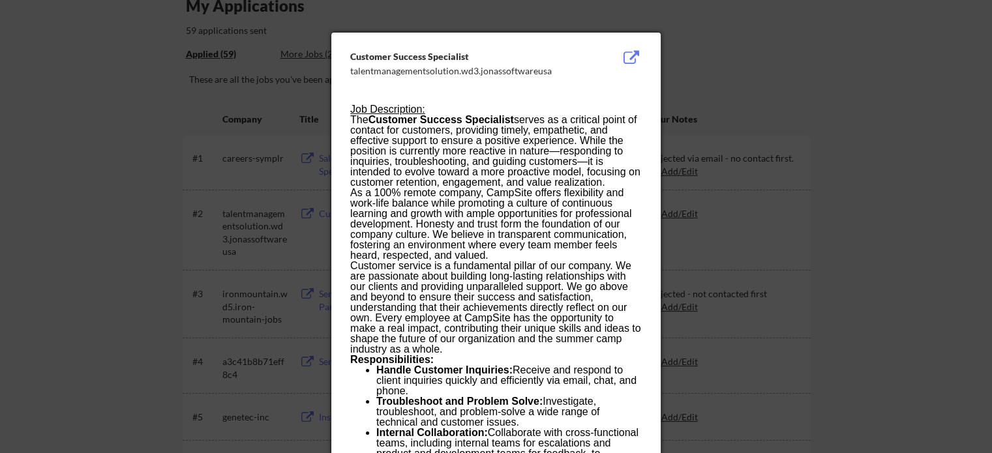
click at [901, 110] on div at bounding box center [496, 226] width 992 height 453
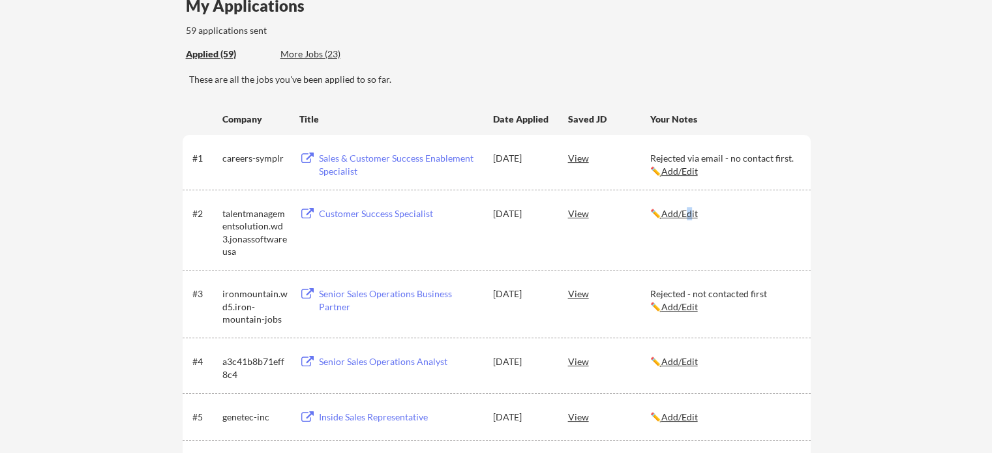
click at [697, 211] on u "Add/Edit" at bounding box center [680, 213] width 37 height 11
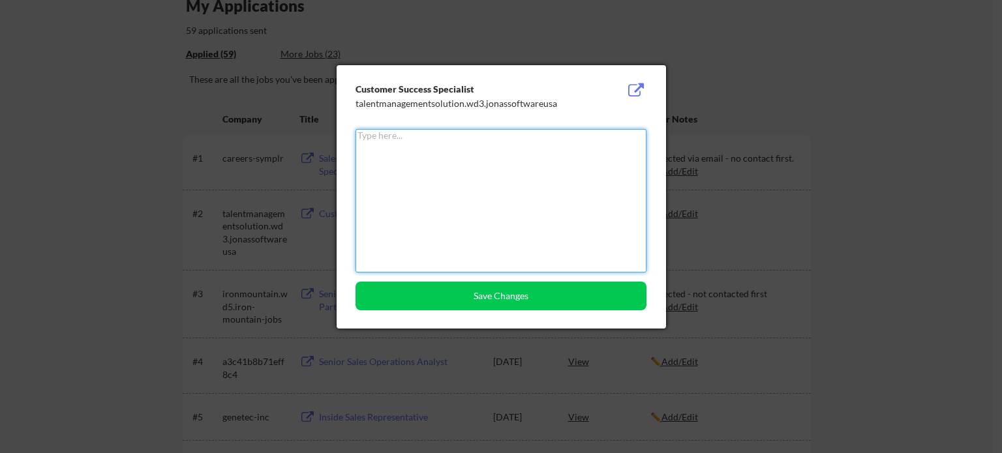
click at [549, 153] on textarea at bounding box center [501, 201] width 291 height 144
type textarea "N"
type textarea "Application acknowledged. No update yet."
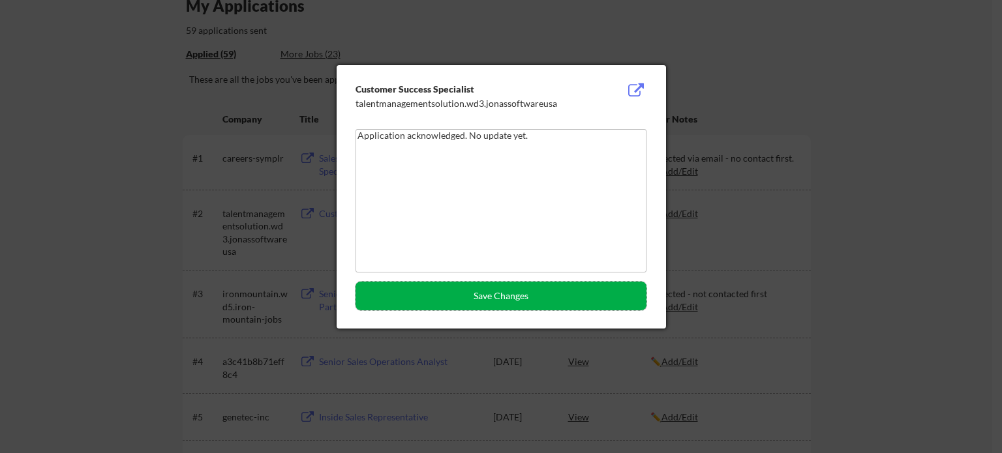
click at [540, 297] on button "Save Changes" at bounding box center [501, 296] width 291 height 29
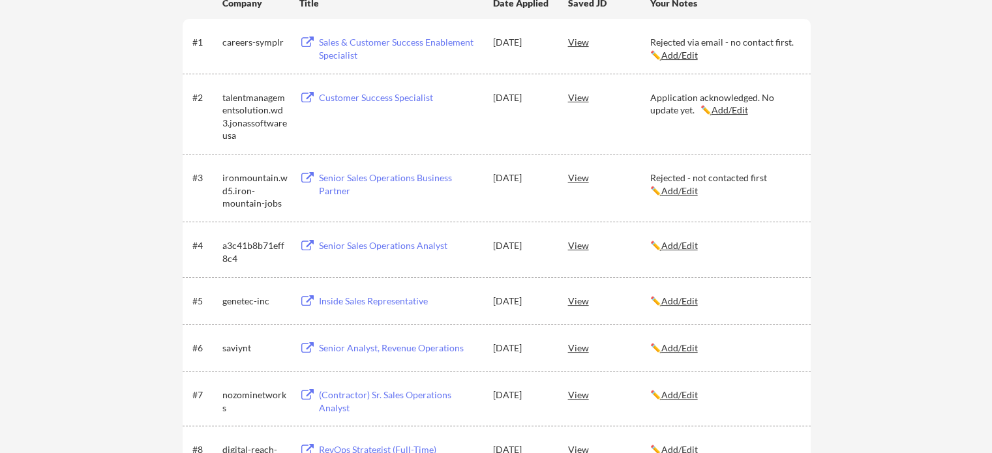
scroll to position [373, 0]
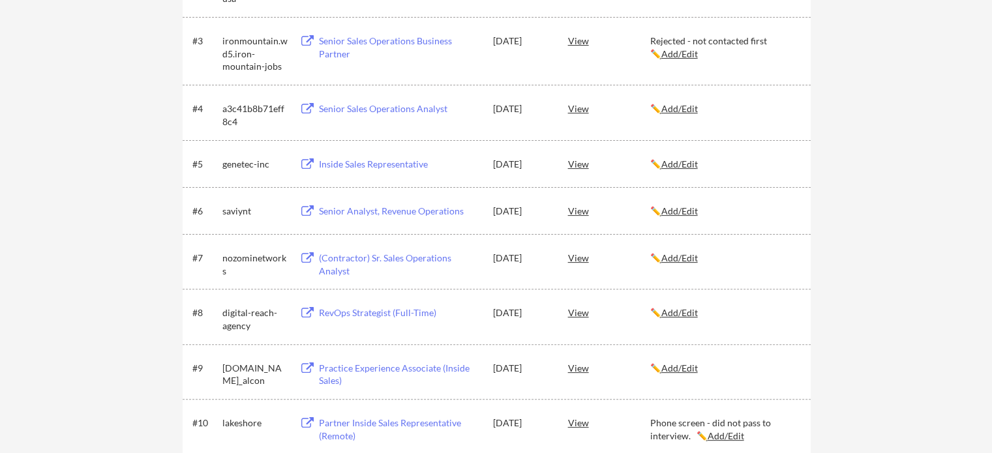
click at [691, 163] on u "Add/Edit" at bounding box center [680, 164] width 37 height 11
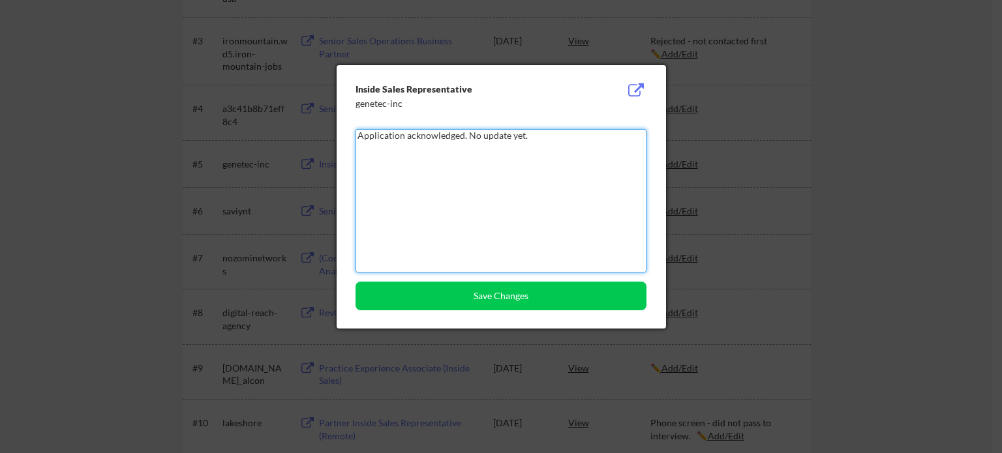
drag, startPoint x: 528, startPoint y: 137, endPoint x: 480, endPoint y: 134, distance: 48.4
click at [480, 134] on textarea "Application acknowledged. No update yet." at bounding box center [501, 201] width 291 height 144
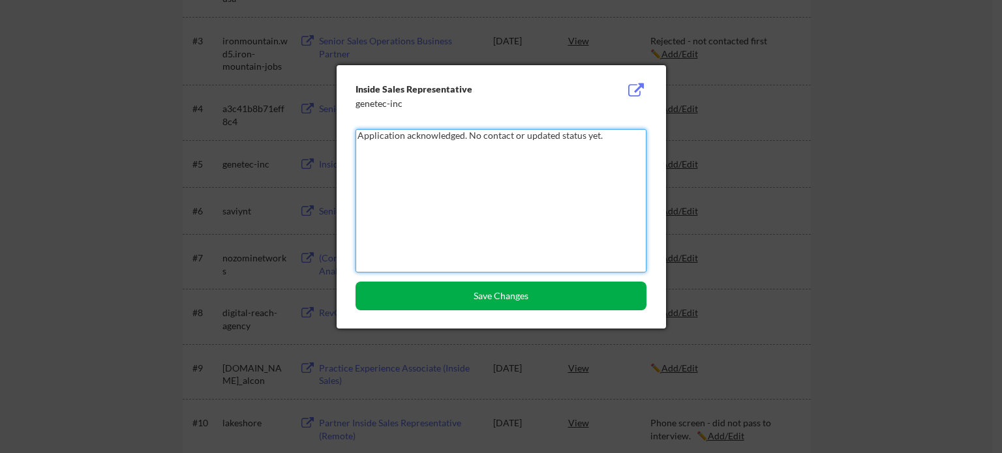
type textarea "Application acknowledged. No contact or updated status yet."
click at [547, 284] on button "Save Changes" at bounding box center [501, 296] width 291 height 29
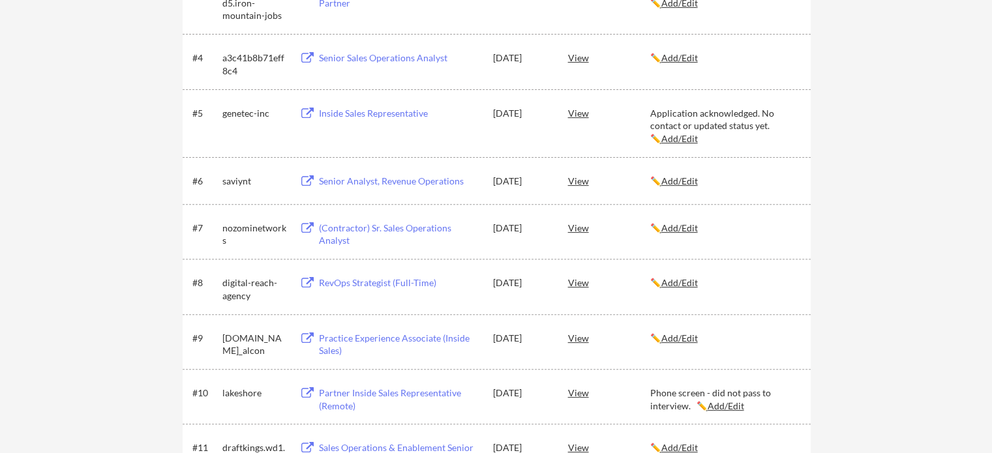
scroll to position [435, 0]
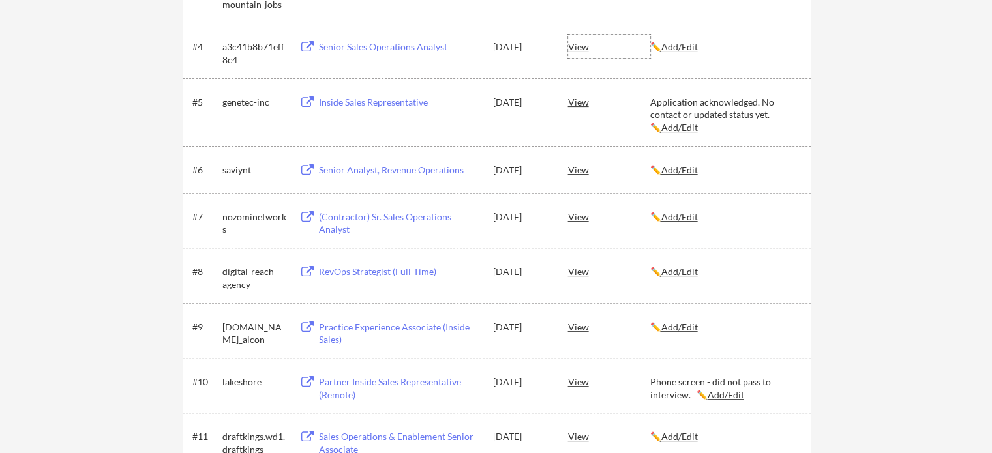
click at [578, 47] on div "View" at bounding box center [609, 46] width 82 height 23
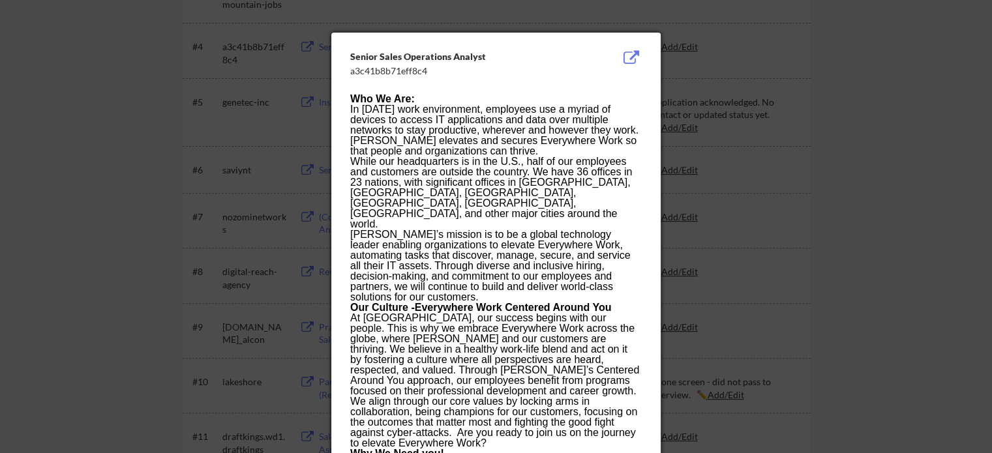
click at [933, 91] on div at bounding box center [496, 226] width 992 height 453
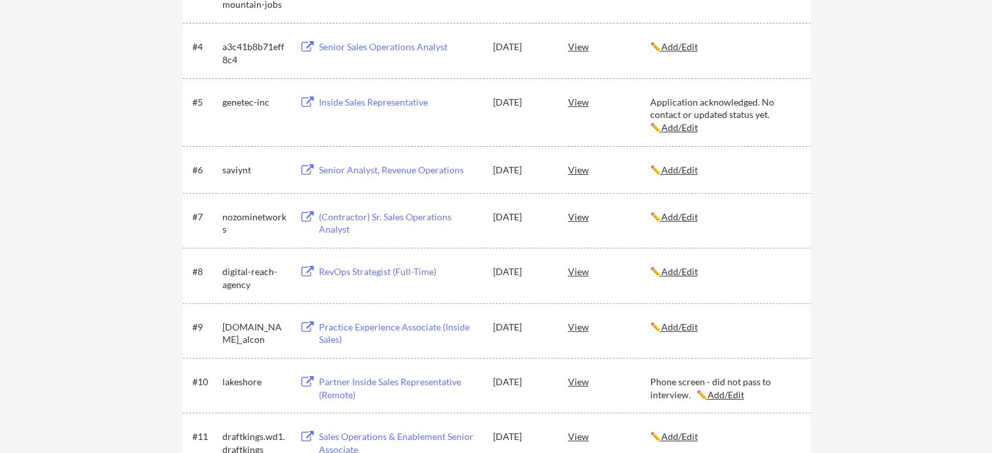
click at [433, 45] on div "Senior Sales Operations Analyst" at bounding box center [400, 46] width 162 height 13
click at [684, 44] on u "Add/Edit" at bounding box center [680, 46] width 37 height 11
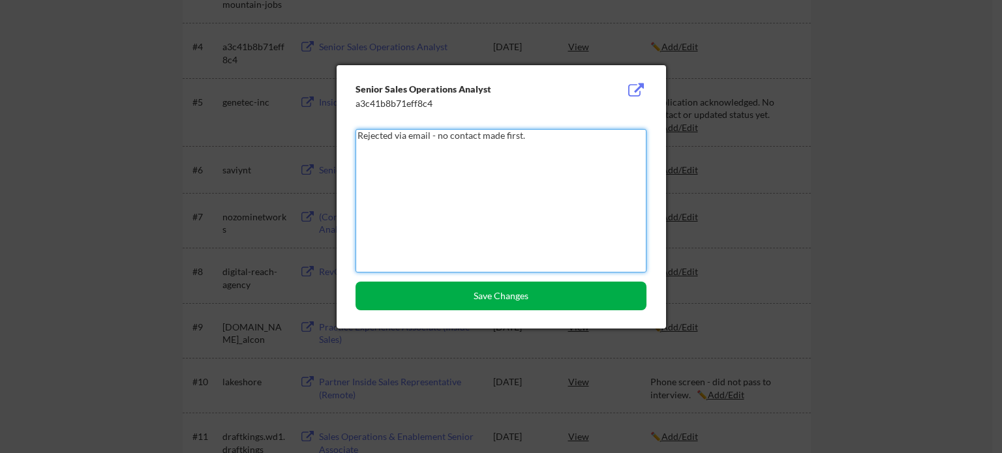
type textarea "Rejected via email - no contact made first."
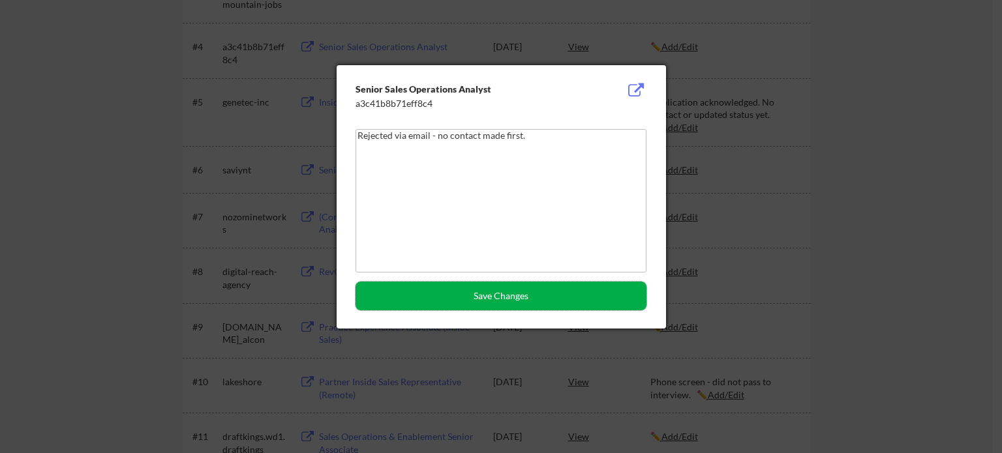
click at [525, 298] on button "Save Changes" at bounding box center [501, 296] width 291 height 29
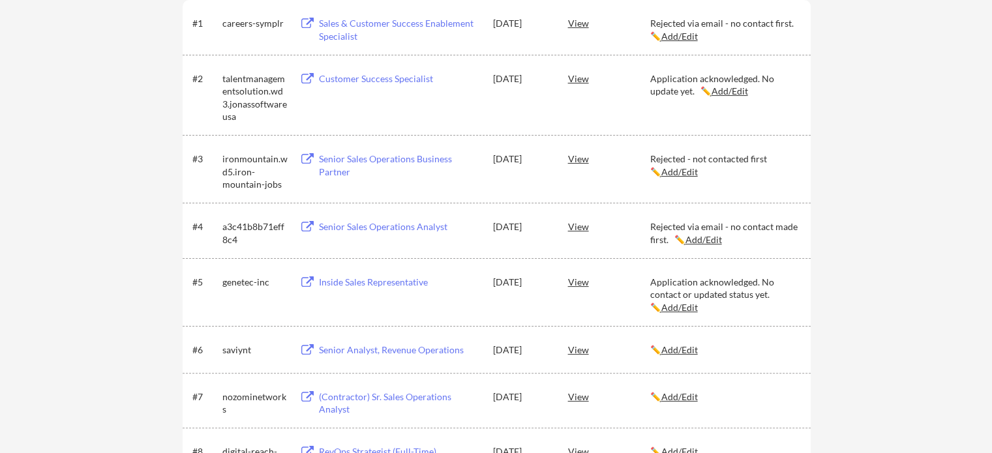
scroll to position [0, 0]
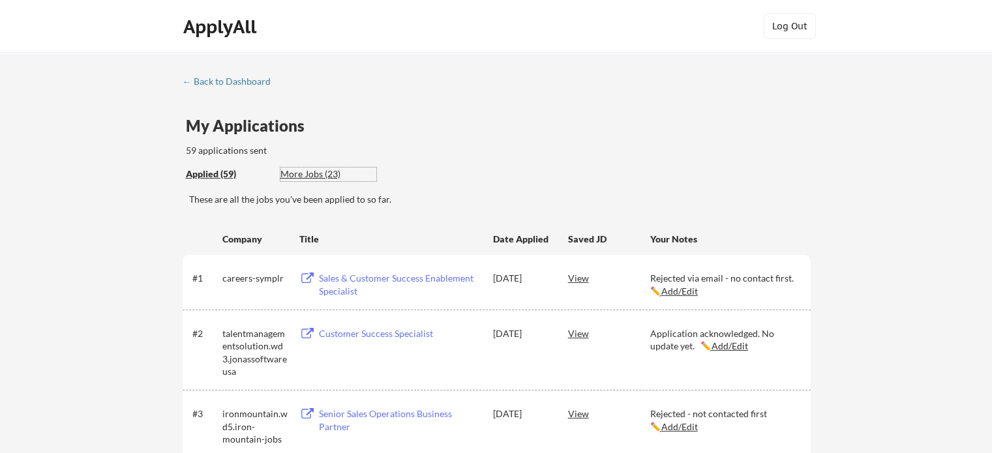
click at [294, 171] on div "More Jobs (23)" at bounding box center [329, 174] width 96 height 13
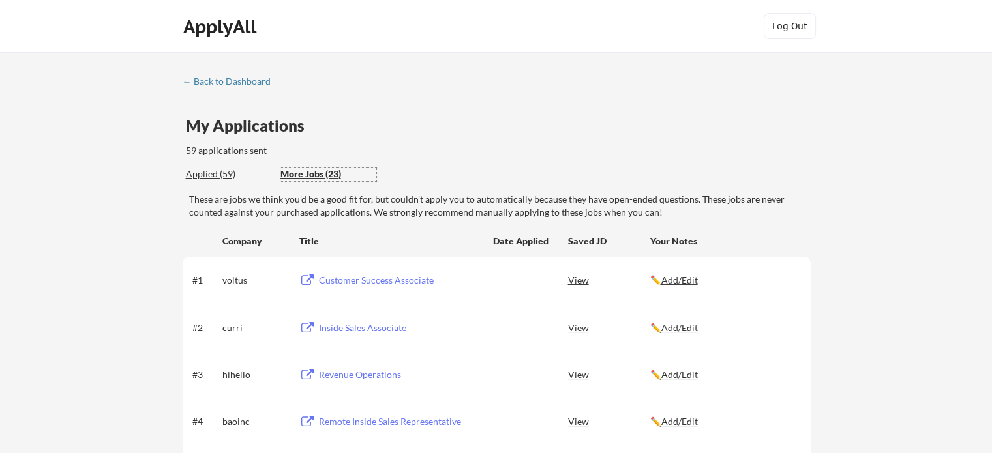
click at [206, 170] on div "Applied (59)" at bounding box center [228, 174] width 85 height 13
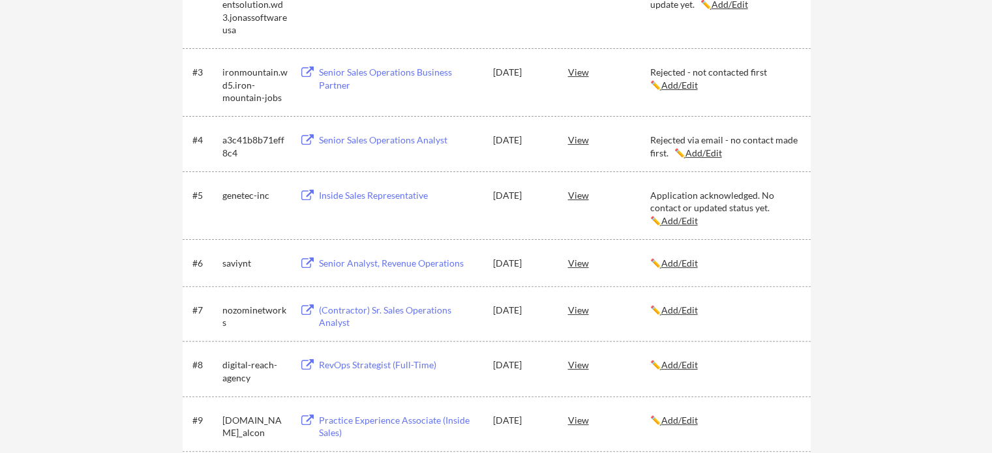
scroll to position [386, 0]
